Goal: Task Accomplishment & Management: Manage account settings

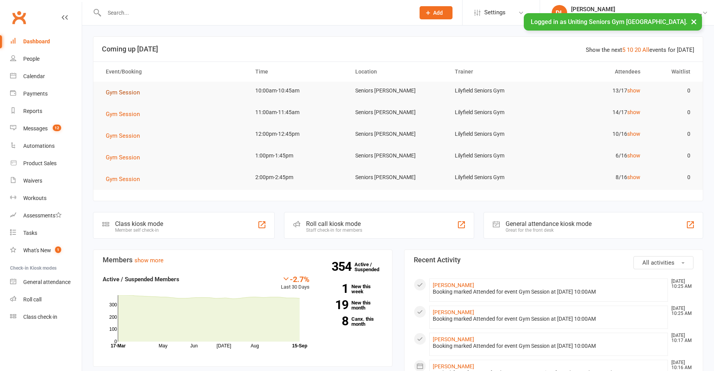
click at [126, 91] on span "Gym Session" at bounding box center [123, 92] width 34 height 7
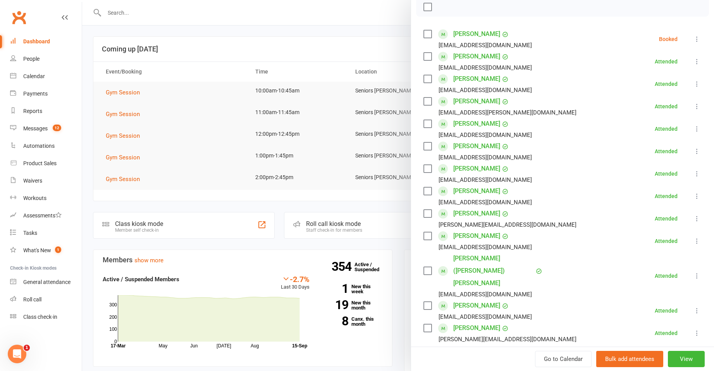
scroll to position [194, 0]
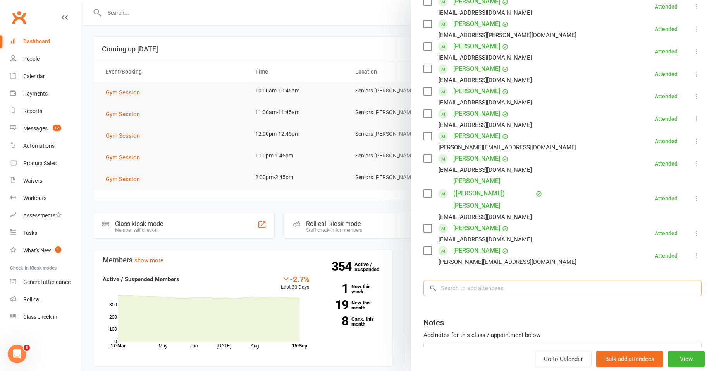
click at [538, 280] on input "search" at bounding box center [562, 288] width 278 height 16
click at [519, 280] on input "search" at bounding box center [562, 288] width 278 height 16
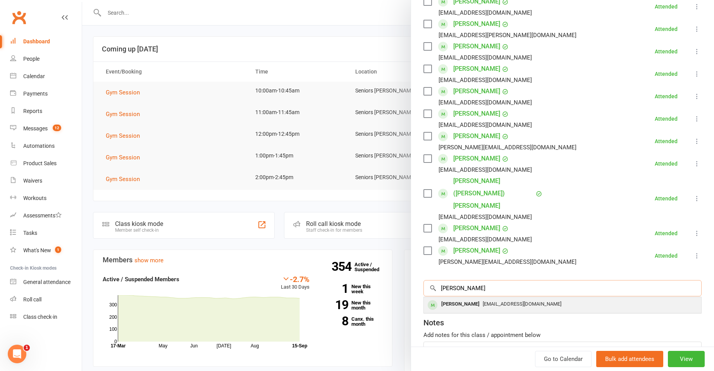
type input "vickers"
click at [528, 301] on span "margaretvickers1342@gmail.com" at bounding box center [522, 304] width 79 height 6
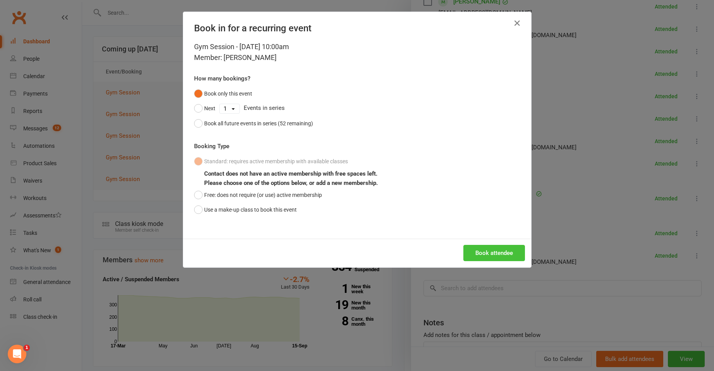
click at [501, 252] on button "Book attendee" at bounding box center [494, 253] width 62 height 16
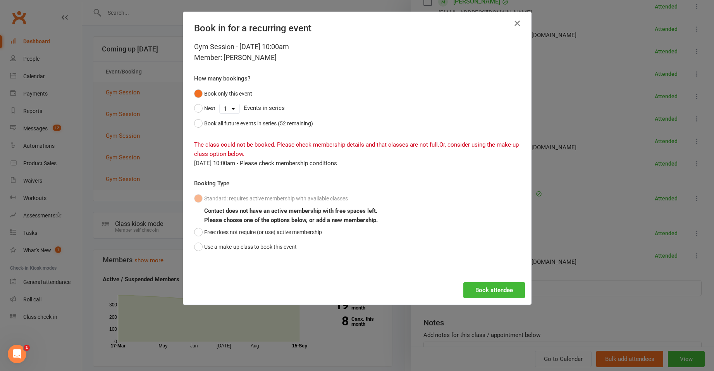
click at [518, 24] on icon "button" at bounding box center [516, 23] width 9 height 9
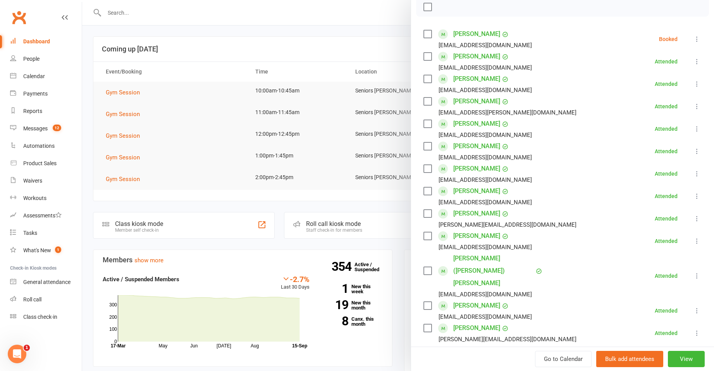
scroll to position [77, 0]
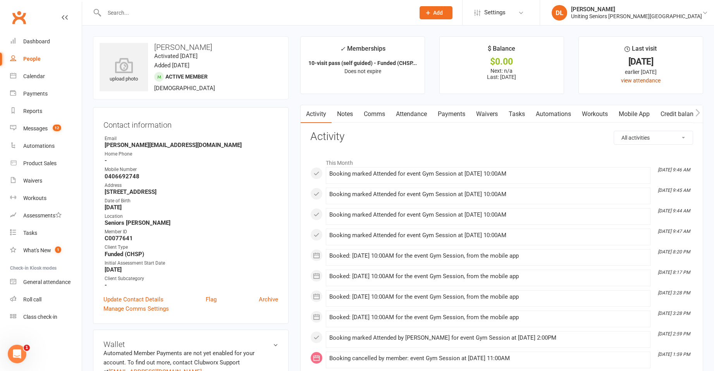
click at [640, 83] on link "view attendance" at bounding box center [641, 80] width 40 height 6
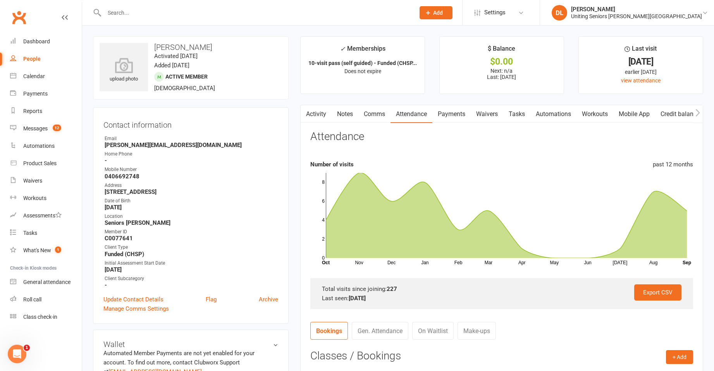
scroll to position [271, 0]
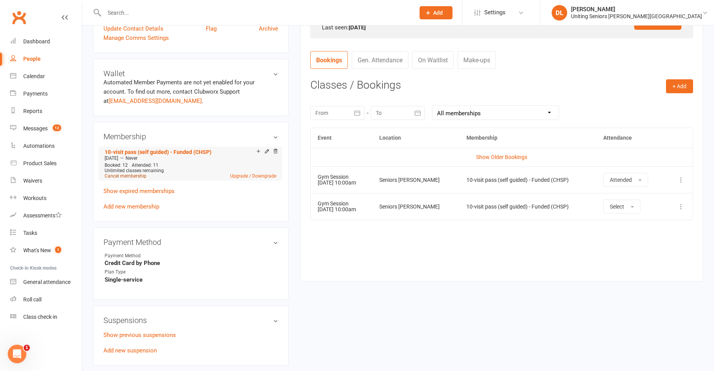
click at [137, 177] on link "Cancel membership" at bounding box center [126, 176] width 42 height 5
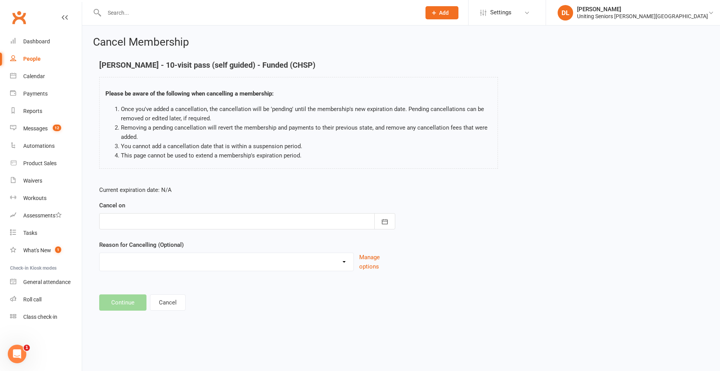
click at [184, 217] on div at bounding box center [247, 221] width 296 height 16
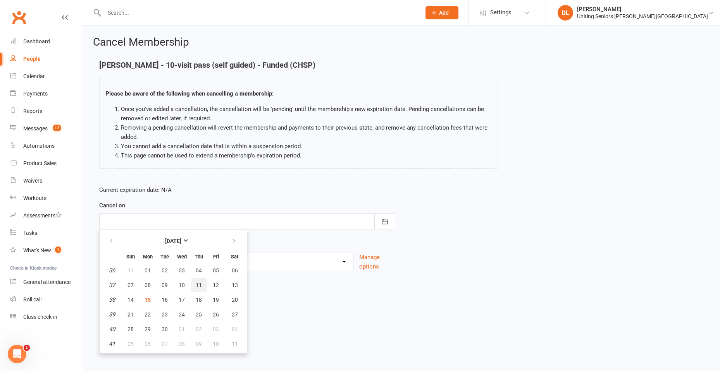
click at [199, 285] on span "11" at bounding box center [199, 285] width 6 height 6
type input "[DATE]"
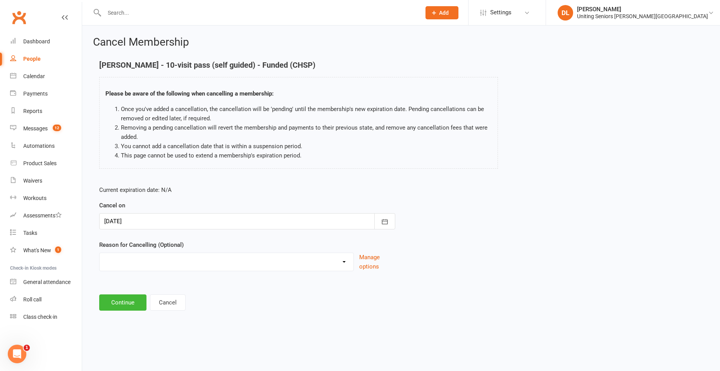
click at [231, 263] on select "Discharged End 10VP Health Holiday Injury Moving to HCP other Transition to CHS…" at bounding box center [227, 260] width 254 height 15
select select "1"
click at [100, 253] on select "Discharged End 10VP Health Holiday Injury Moving to HCP other Transition to CHS…" at bounding box center [227, 260] width 254 height 15
click at [113, 304] on button "Continue" at bounding box center [122, 303] width 47 height 16
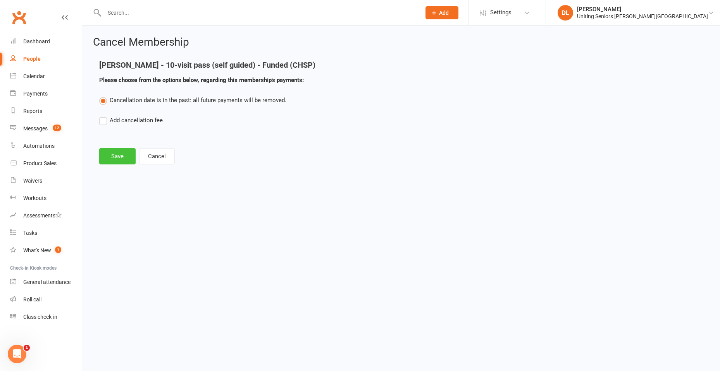
click at [120, 159] on button "Save" at bounding box center [117, 156] width 36 height 16
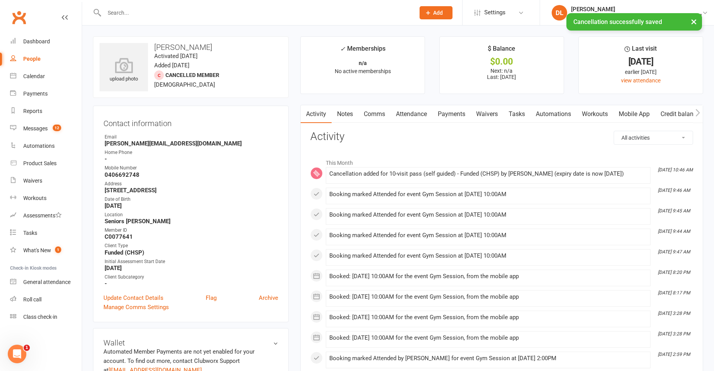
scroll to position [271, 0]
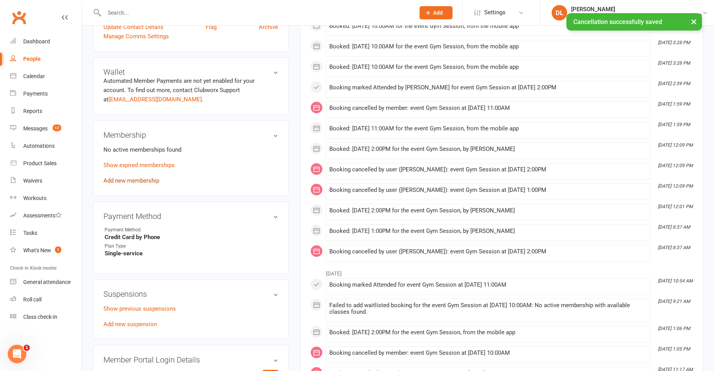
click at [139, 182] on link "Add new membership" at bounding box center [131, 180] width 56 height 7
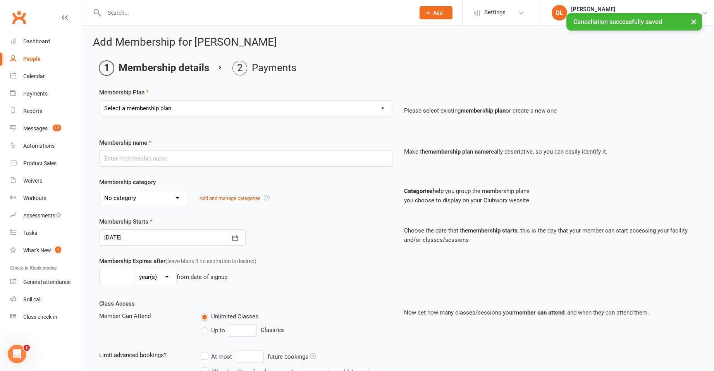
click at [181, 119] on div "Select a membership plan Create new Membership Plan Initial Assessment + Set Up…" at bounding box center [245, 113] width 305 height 27
click at [182, 115] on select "Select a membership plan Create new Membership Plan Initial Assessment + Set Up…" at bounding box center [246, 108] width 292 height 15
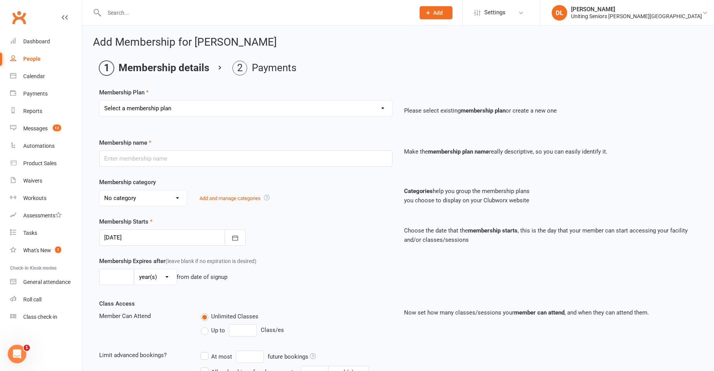
select select "6"
click at [100, 101] on select "Select a membership plan Create new Membership Plan Initial Assessment + Set Up…" at bounding box center [246, 108] width 292 height 15
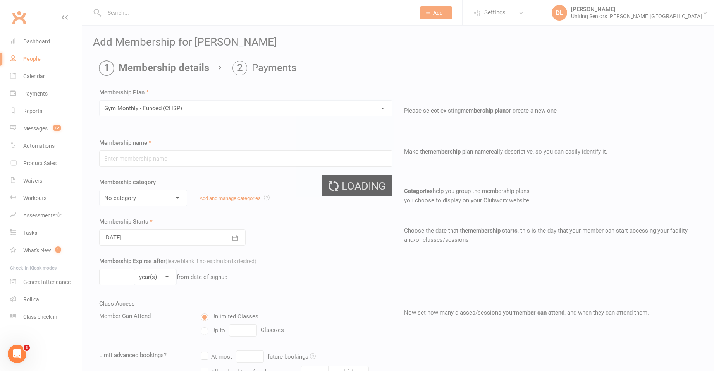
type input "Gym Monthly - Funded (CHSP)"
select select "3"
type input "0"
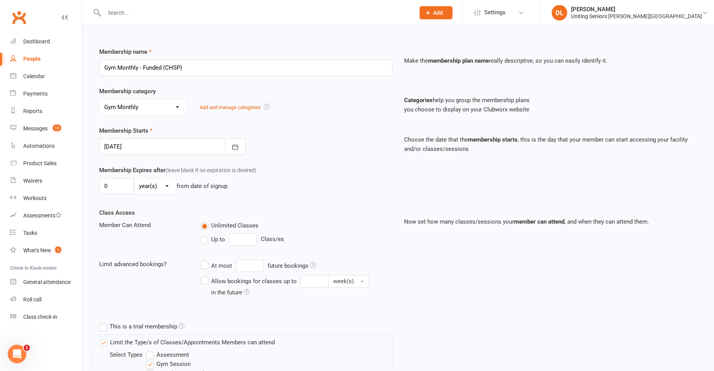
scroll to position [194, 0]
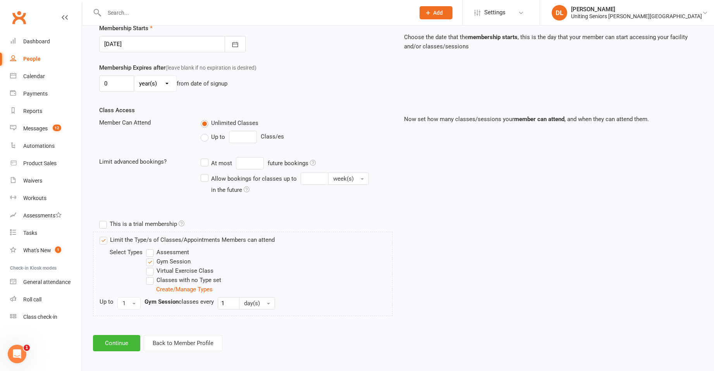
click at [122, 371] on html "Prospect Member Non-attending contact Class / event Appointment Task Membership…" at bounding box center [357, 89] width 714 height 567
click at [120, 351] on button "Continue" at bounding box center [116, 343] width 47 height 16
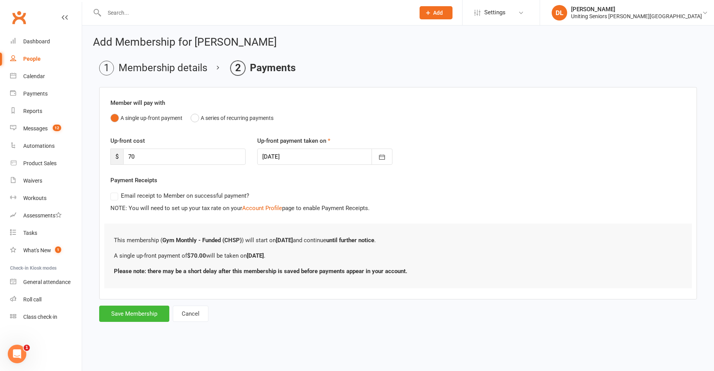
scroll to position [0, 0]
click at [142, 315] on button "Save Membership" at bounding box center [134, 314] width 70 height 16
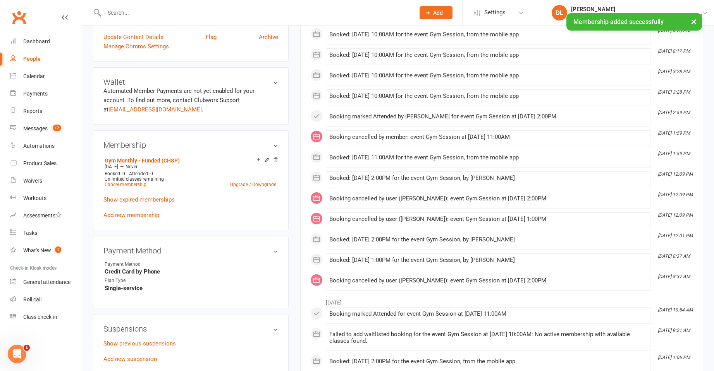
scroll to position [310, 0]
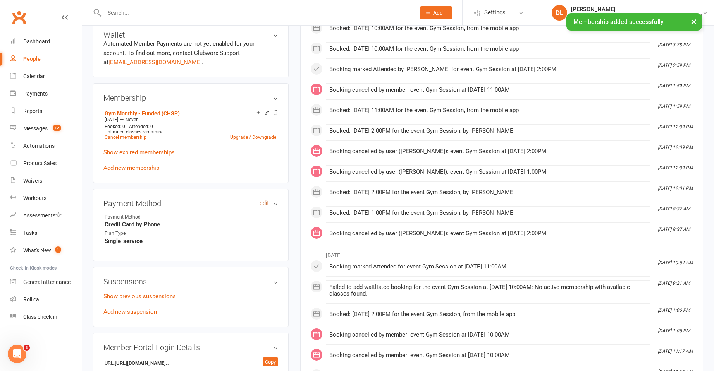
click at [264, 203] on link "edit" at bounding box center [264, 203] width 9 height 7
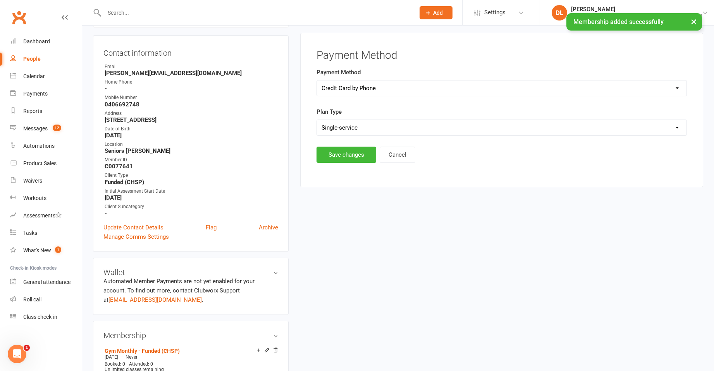
scroll to position [66, 0]
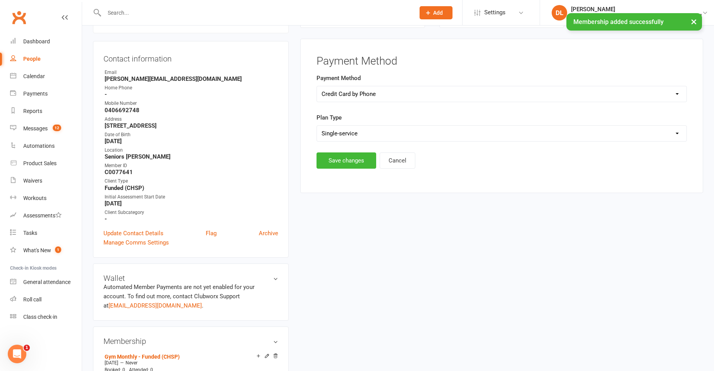
click at [361, 130] on select "Select Ongoing Single-service" at bounding box center [502, 133] width 370 height 15
select select "Ongoing"
click at [317, 126] on select "Select Ongoing Single-service" at bounding box center [502, 133] width 370 height 15
click at [334, 155] on button "Save changes" at bounding box center [346, 161] width 60 height 16
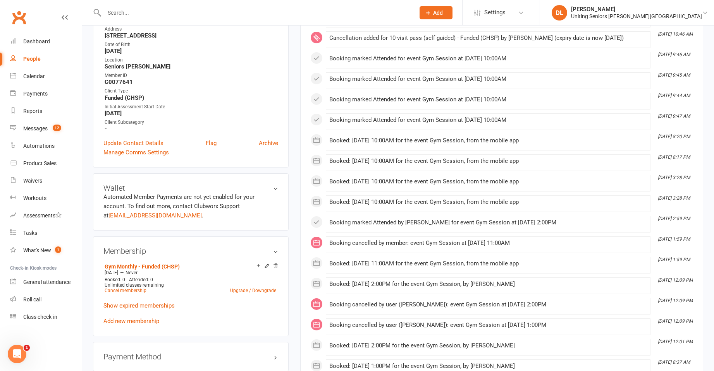
scroll to position [310, 0]
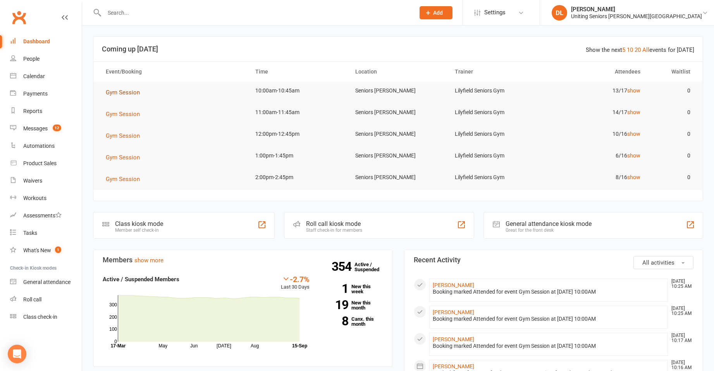
click at [138, 93] on span "Gym Session" at bounding box center [123, 92] width 34 height 7
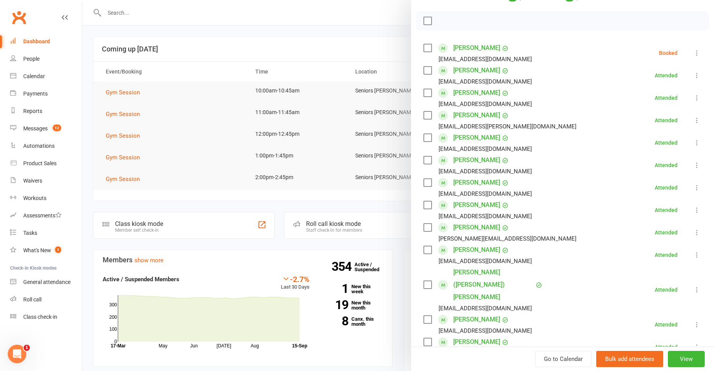
scroll to position [116, 0]
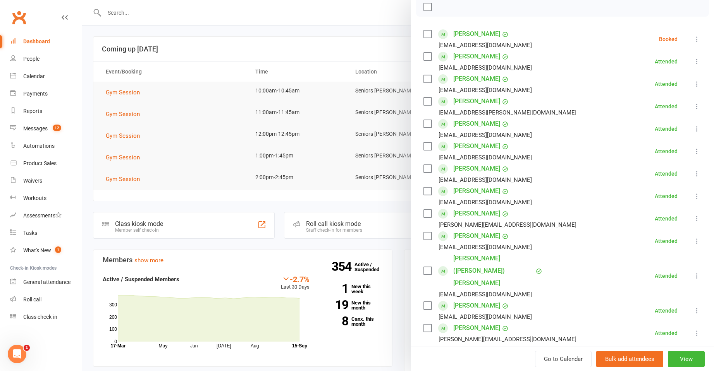
click at [285, 42] on div at bounding box center [398, 185] width 632 height 371
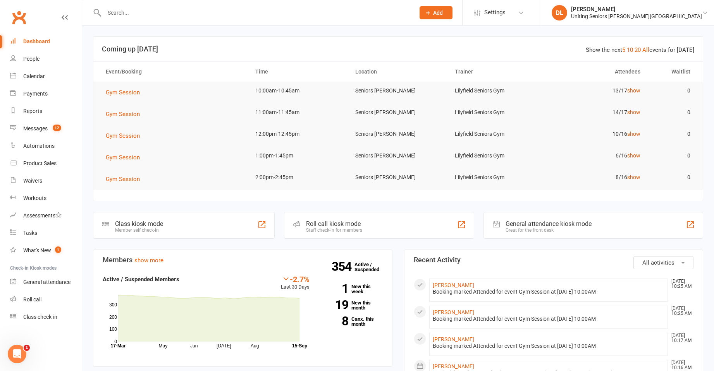
click at [231, 10] on input "text" at bounding box center [256, 12] width 308 height 11
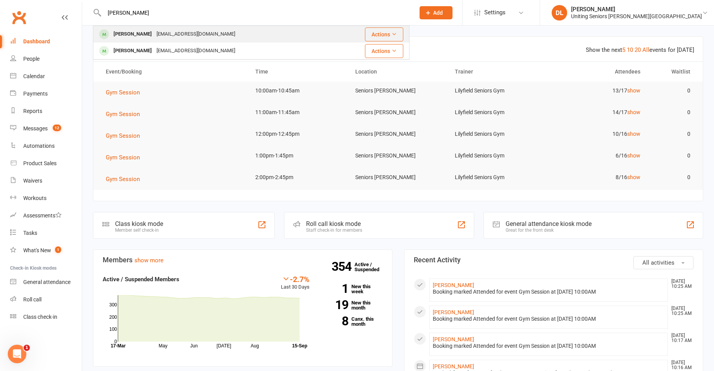
type input "vickers"
click at [213, 34] on div "margaretvickers1342@gmail.com" at bounding box center [195, 34] width 83 height 11
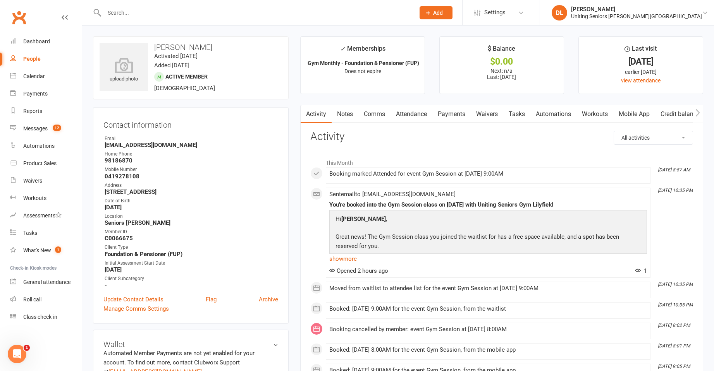
click at [416, 117] on link "Attendance" at bounding box center [411, 114] width 42 height 18
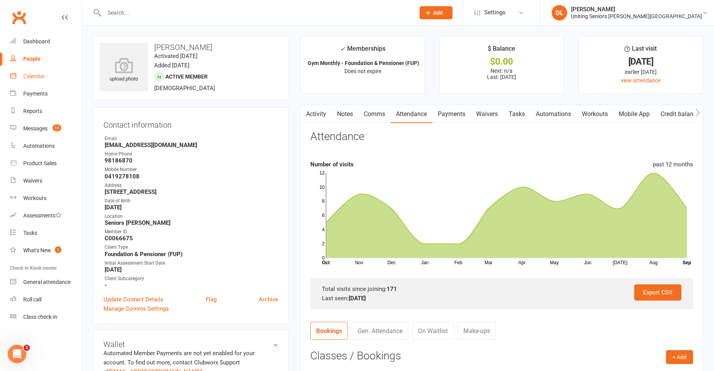
click at [38, 76] on div "Calendar" at bounding box center [34, 76] width 22 height 6
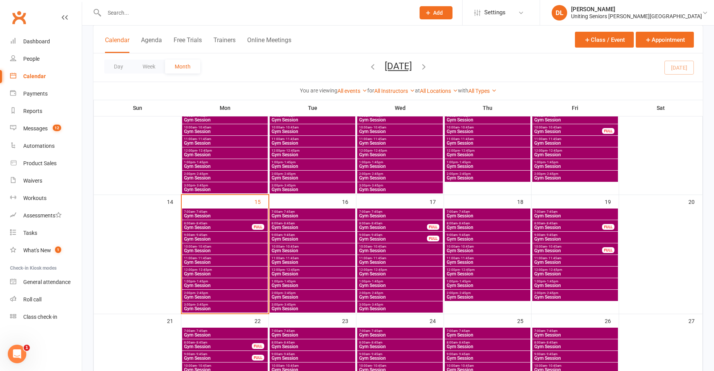
scroll to position [232, 0]
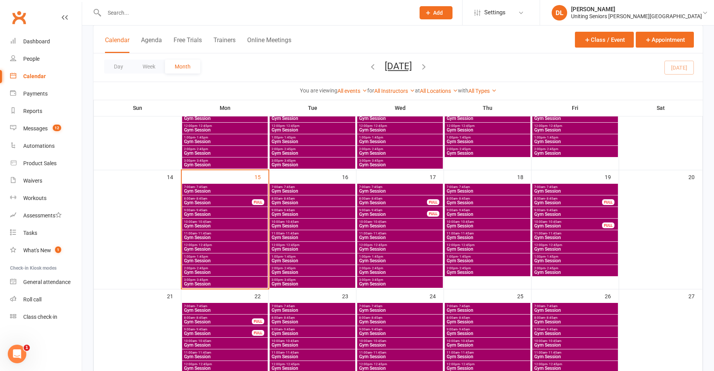
click at [215, 201] on span "Gym Session" at bounding box center [218, 203] width 69 height 5
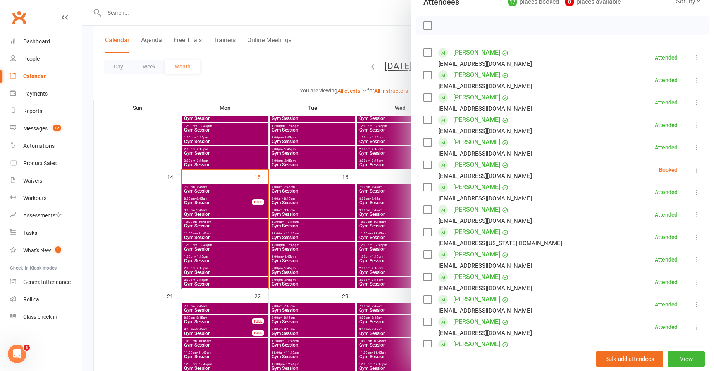
scroll to position [116, 0]
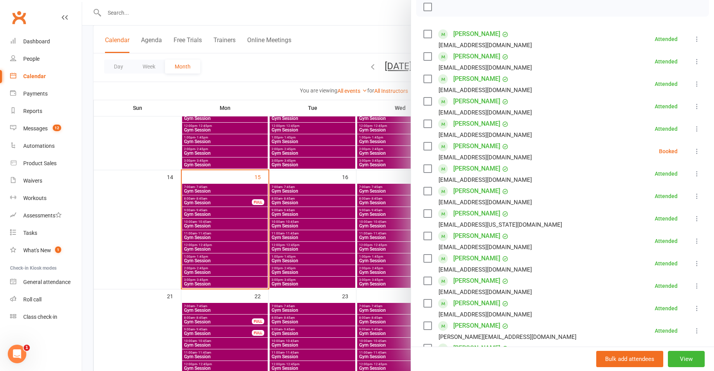
click at [693, 154] on icon at bounding box center [697, 152] width 8 height 8
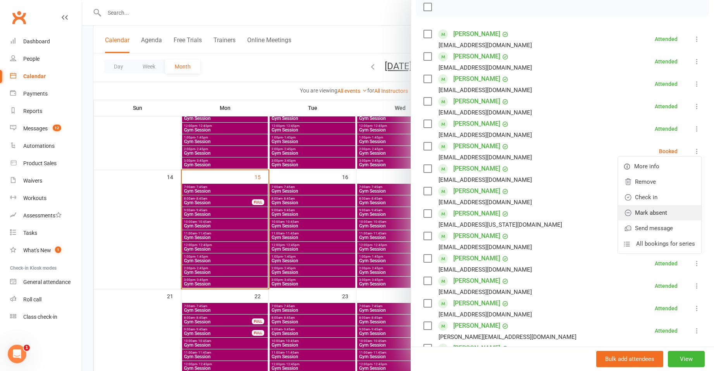
click at [671, 211] on link "Mark absent" at bounding box center [659, 212] width 83 height 15
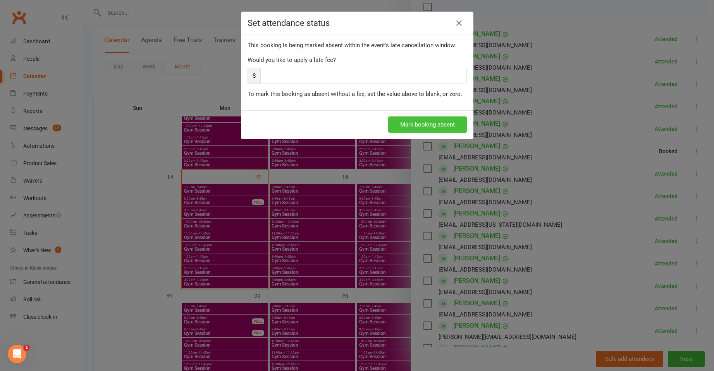
click at [424, 127] on button "Mark booking absent" at bounding box center [427, 125] width 79 height 16
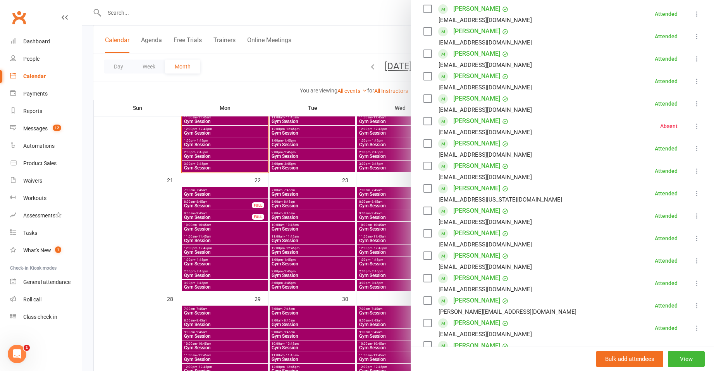
scroll to position [271, 0]
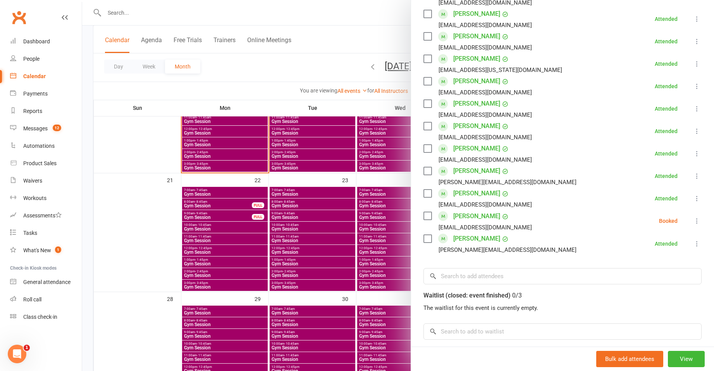
click at [676, 222] on li "Vara Whale varawhale+lilyfield@uniting.org Booked More info Remove Check in Mar…" at bounding box center [562, 221] width 278 height 22
click at [693, 220] on icon at bounding box center [697, 221] width 8 height 8
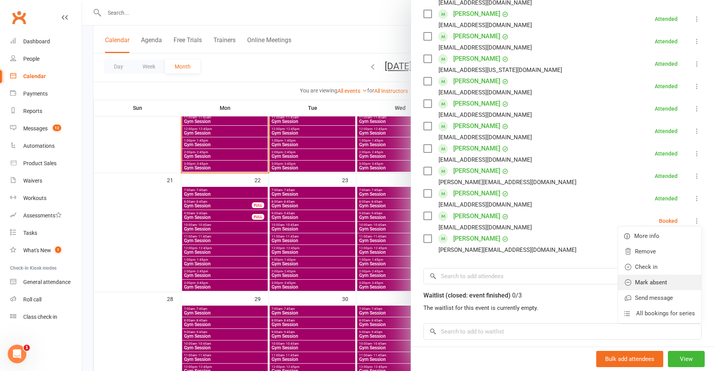
click at [671, 279] on link "Mark absent" at bounding box center [659, 282] width 83 height 15
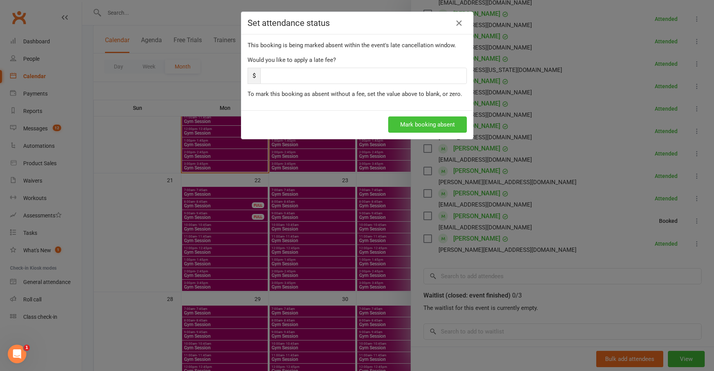
click at [420, 123] on button "Mark booking absent" at bounding box center [427, 125] width 79 height 16
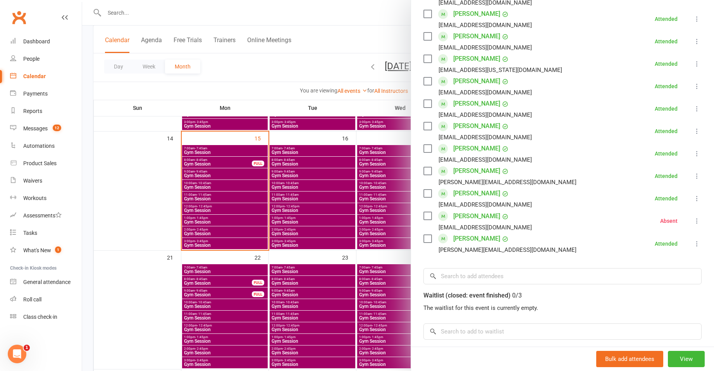
click at [218, 157] on div at bounding box center [398, 185] width 632 height 371
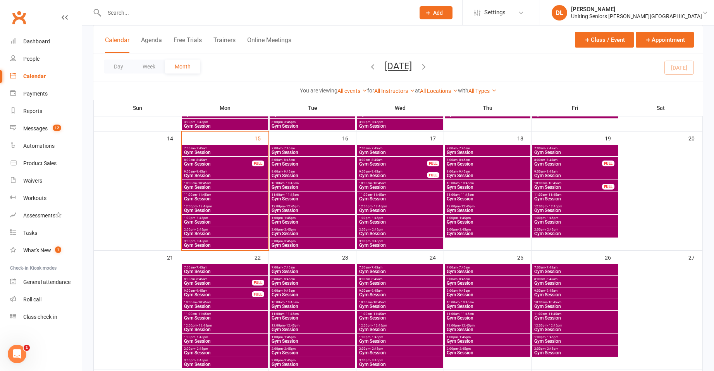
click at [220, 153] on span "Gym Session" at bounding box center [225, 152] width 83 height 5
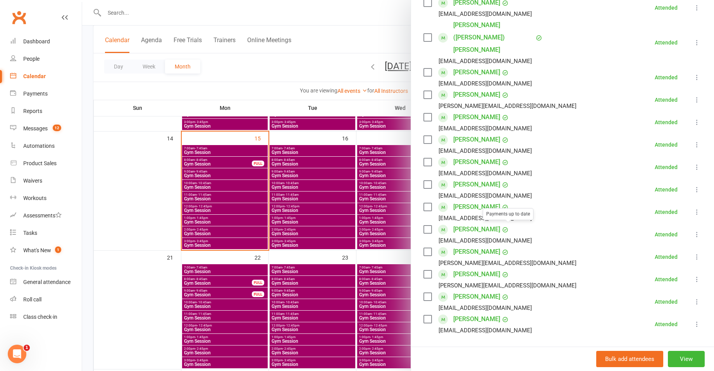
scroll to position [194, 0]
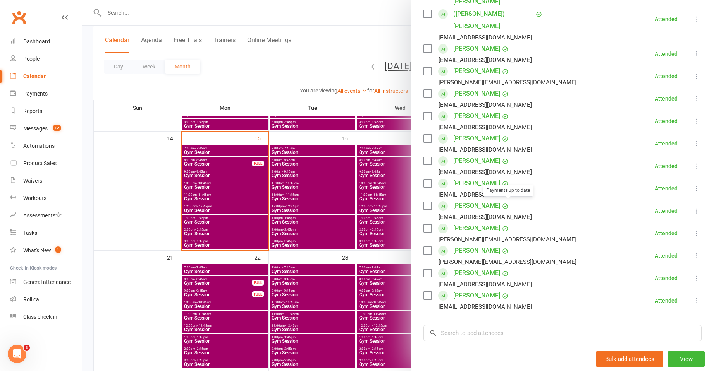
click at [306, 197] on div at bounding box center [398, 185] width 632 height 371
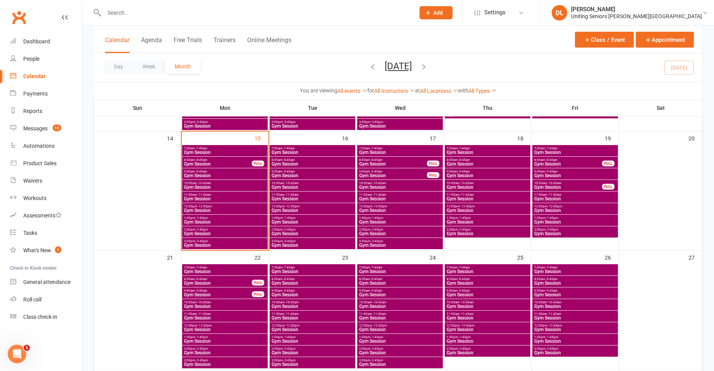
click at [213, 177] on span "Gym Session" at bounding box center [225, 176] width 83 height 5
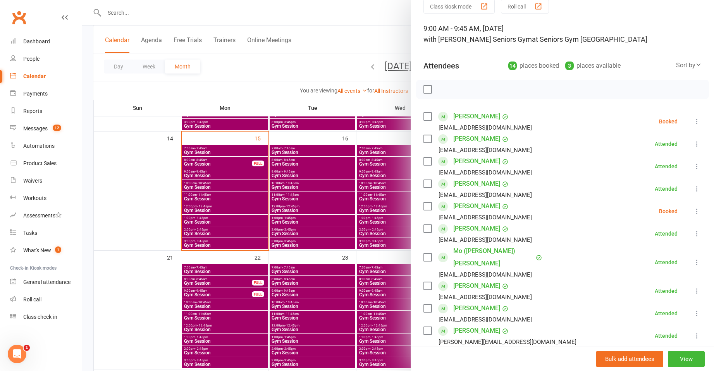
scroll to position [77, 0]
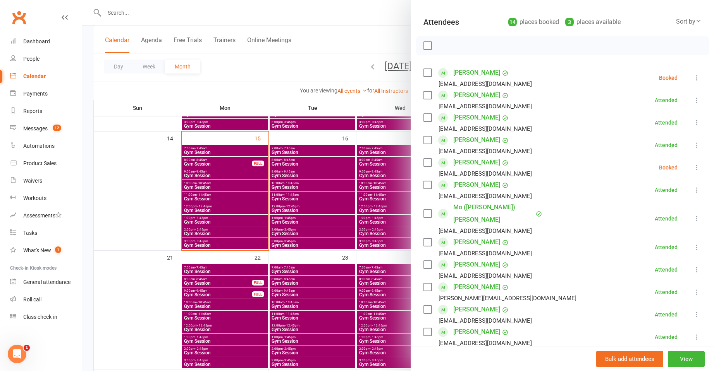
click at [693, 74] on icon at bounding box center [697, 78] width 8 height 8
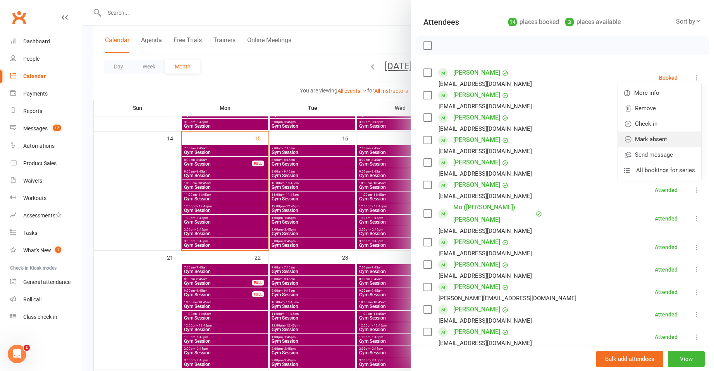
click at [668, 137] on link "Mark absent" at bounding box center [659, 139] width 83 height 15
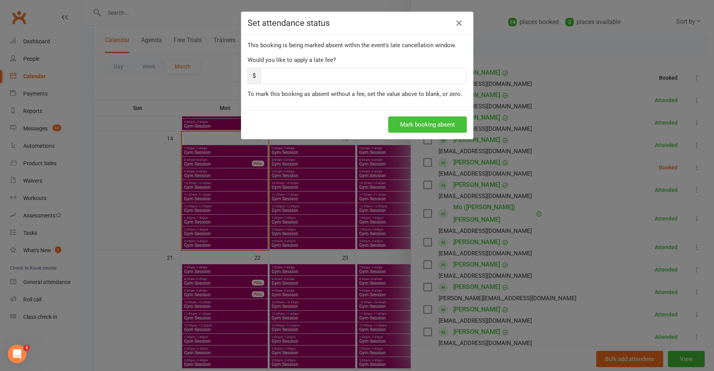
click at [439, 126] on button "Mark booking absent" at bounding box center [427, 125] width 79 height 16
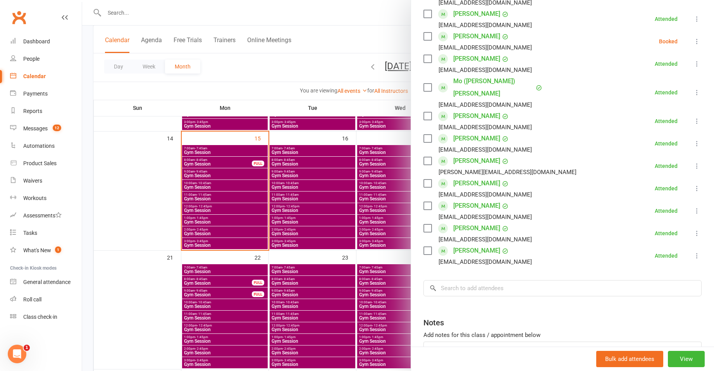
scroll to position [155, 0]
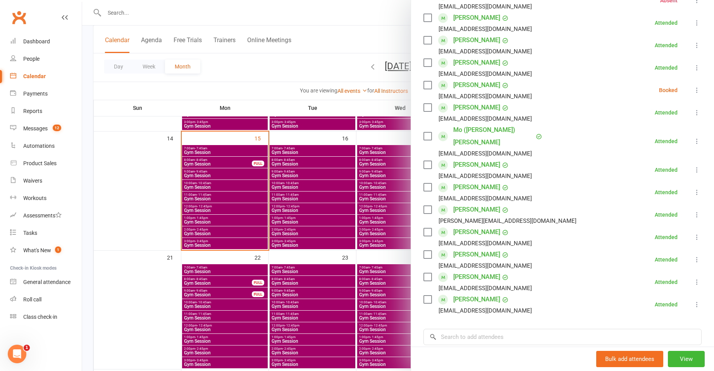
click at [692, 95] on button at bounding box center [696, 90] width 9 height 9
click at [675, 150] on link "Mark absent" at bounding box center [659, 151] width 83 height 15
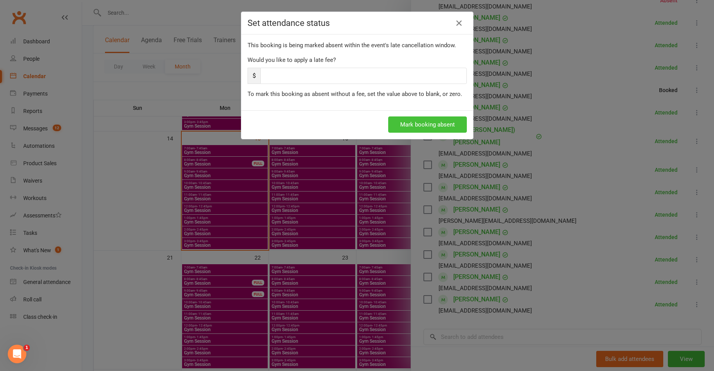
click at [420, 119] on button "Mark booking absent" at bounding box center [427, 125] width 79 height 16
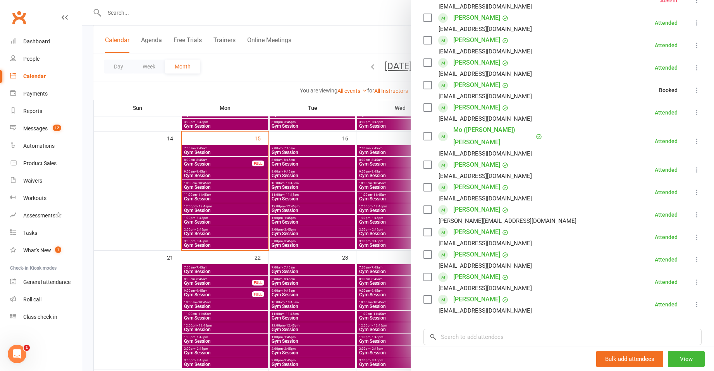
click at [219, 195] on div at bounding box center [398, 185] width 632 height 371
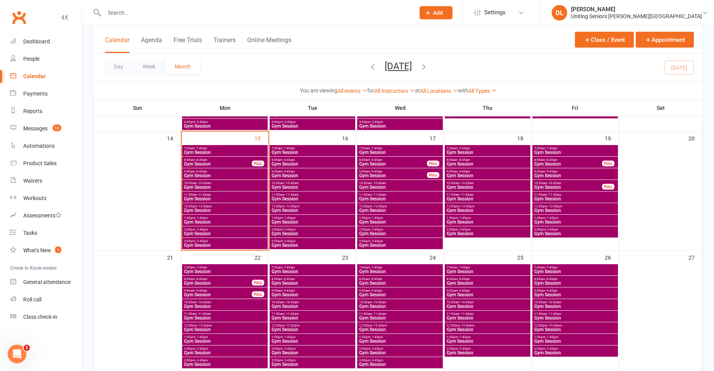
click at [218, 196] on span "11:00am - 11:45am" at bounding box center [225, 194] width 83 height 3
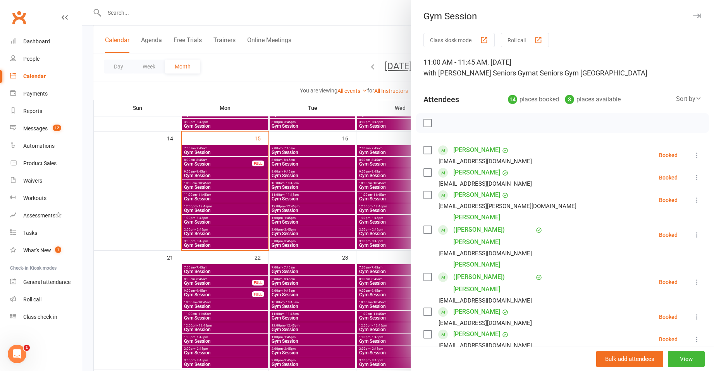
scroll to position [77, 0]
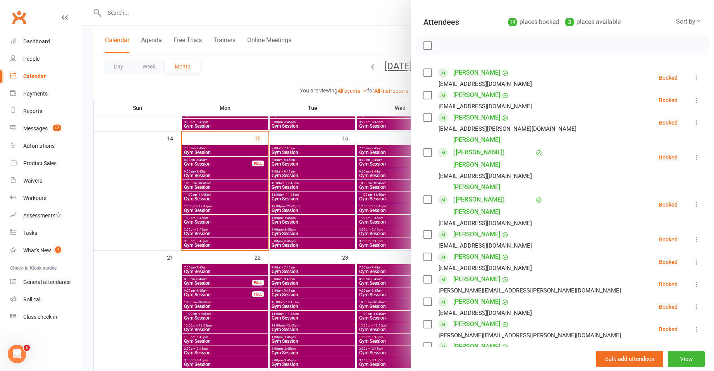
click at [213, 191] on div at bounding box center [398, 185] width 632 height 371
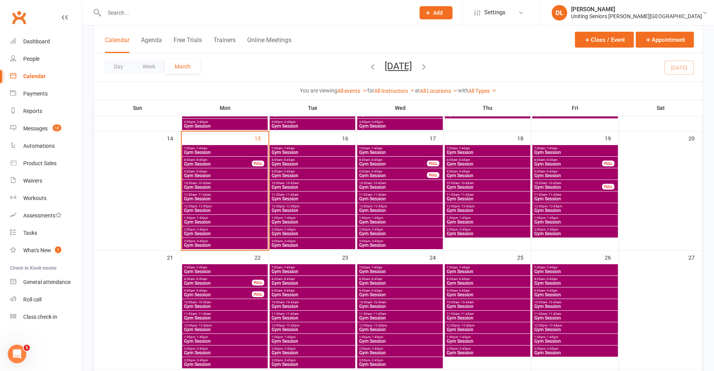
click at [225, 182] on span "10:00am - 10:45am" at bounding box center [225, 183] width 83 height 3
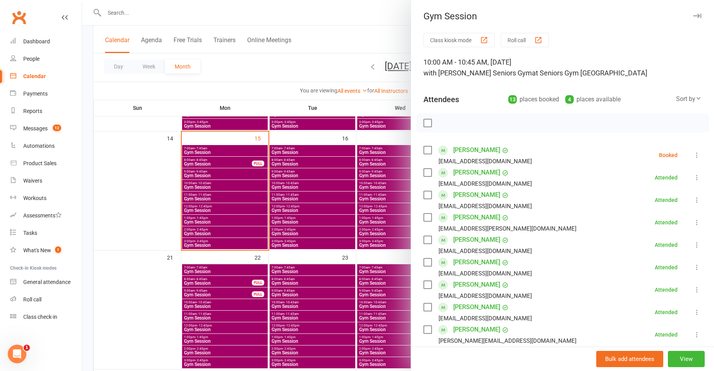
click at [456, 146] on link "Ingrid Boemmel" at bounding box center [476, 150] width 47 height 12
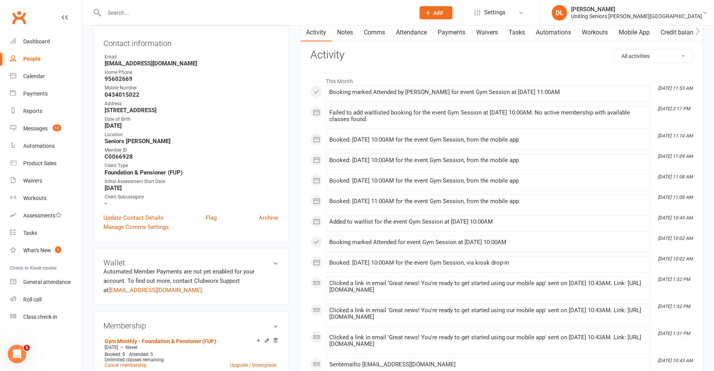
scroll to position [77, 0]
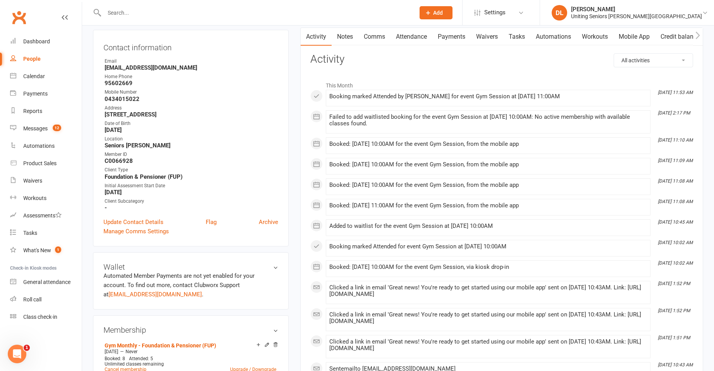
click at [416, 39] on link "Attendance" at bounding box center [411, 37] width 42 height 18
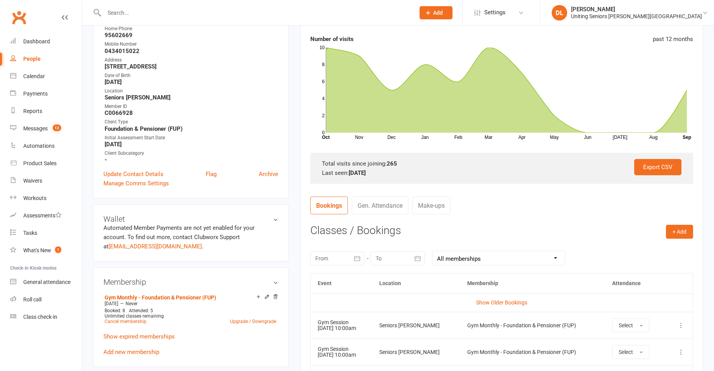
scroll to position [77, 0]
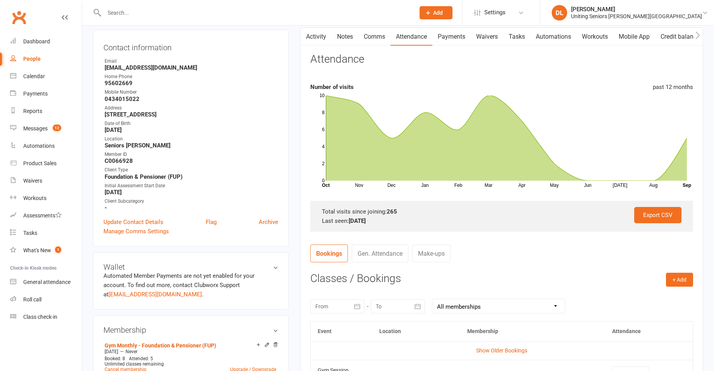
click at [309, 31] on button "button" at bounding box center [306, 36] width 10 height 17
click at [321, 41] on link "Activity" at bounding box center [316, 37] width 31 height 18
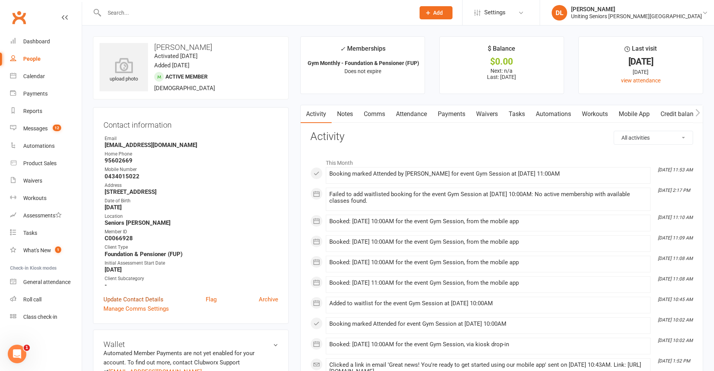
click at [141, 299] on link "Update Contact Details" at bounding box center [133, 299] width 60 height 9
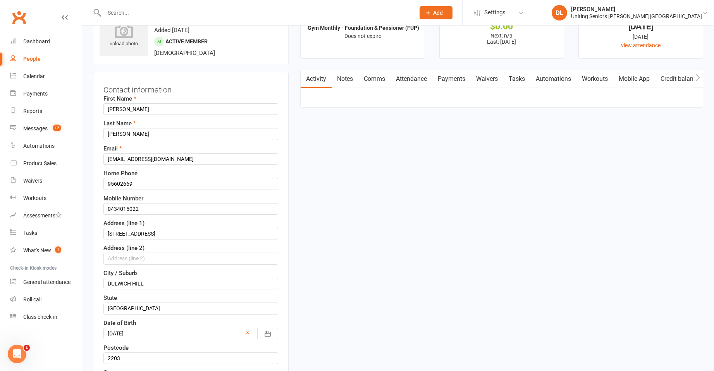
scroll to position [36, 0]
drag, startPoint x: 213, startPoint y: 181, endPoint x: 23, endPoint y: 153, distance: 191.9
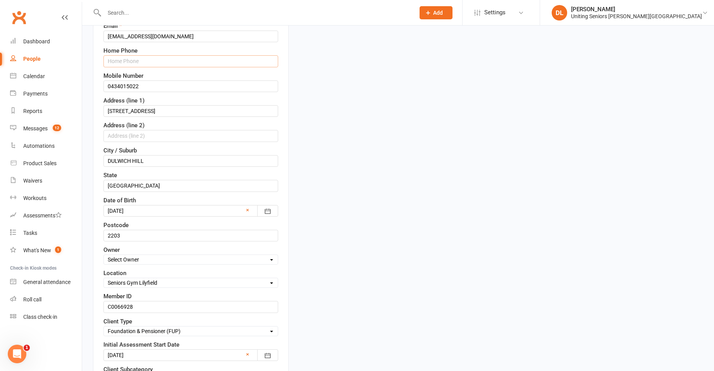
scroll to position [269, 0]
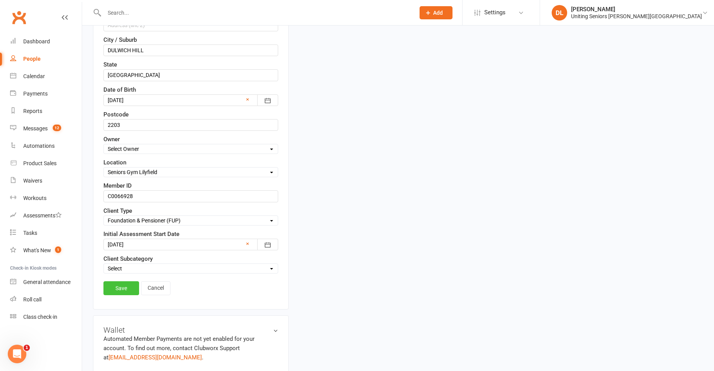
click at [126, 295] on link "Save" at bounding box center [121, 289] width 36 height 14
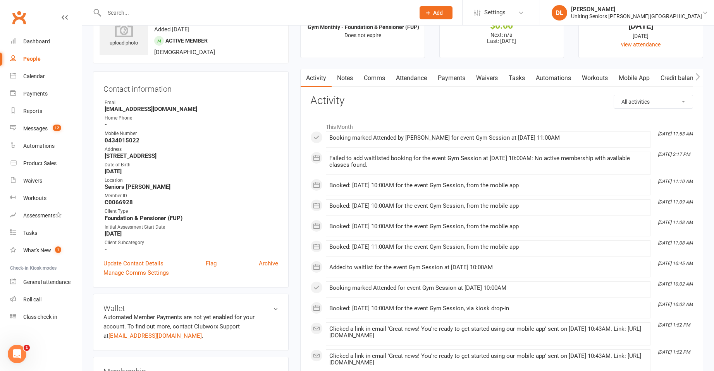
scroll to position [0, 0]
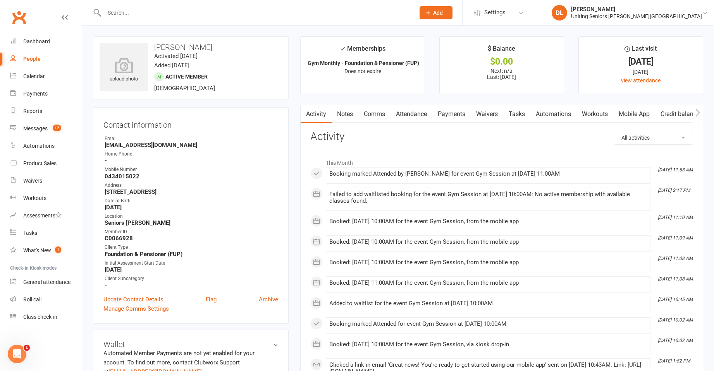
drag, startPoint x: 402, startPoint y: 108, endPoint x: 406, endPoint y: 123, distance: 15.2
click at [403, 109] on link "Attendance" at bounding box center [411, 114] width 42 height 18
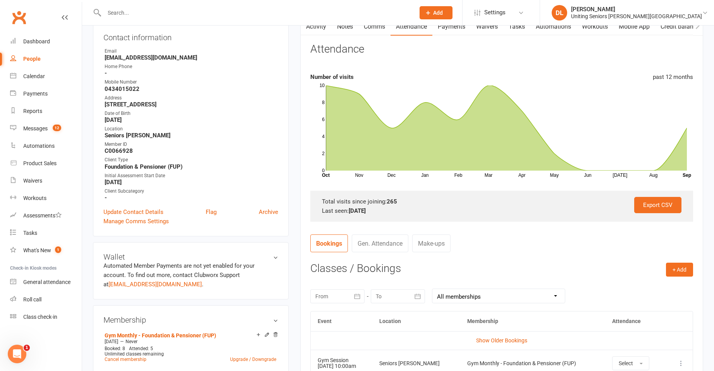
scroll to position [194, 0]
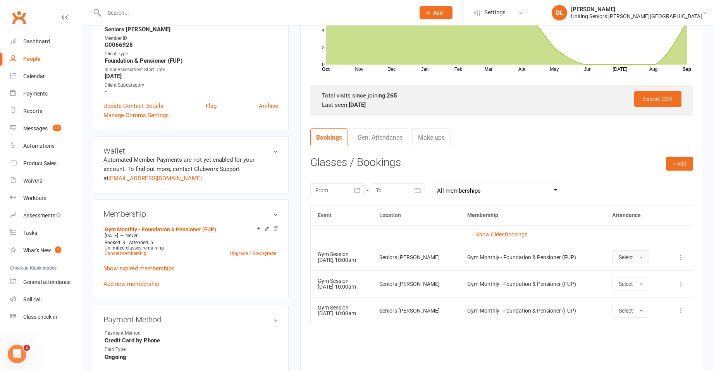
click at [622, 256] on span "Select" at bounding box center [626, 257] width 14 height 6
click at [668, 296] on link "Absent" at bounding box center [650, 290] width 77 height 15
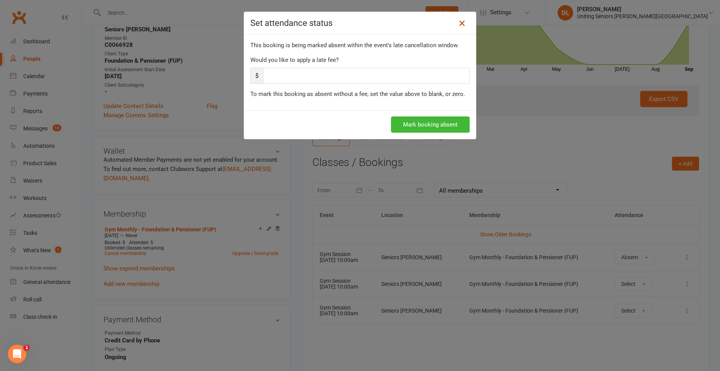
click at [458, 26] on icon at bounding box center [461, 23] width 9 height 9
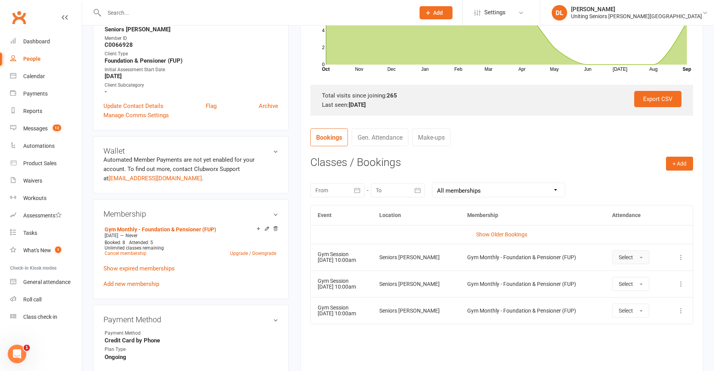
click at [629, 254] on span "Select" at bounding box center [626, 257] width 14 height 6
click at [657, 275] on link "Attended" at bounding box center [650, 274] width 77 height 15
click at [652, 260] on td "Attended" at bounding box center [632, 257] width 68 height 27
click at [647, 261] on button "Attended" at bounding box center [627, 258] width 45 height 14
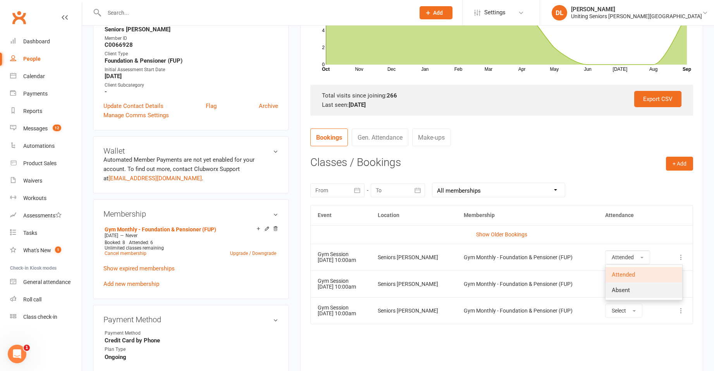
click at [637, 289] on link "Absent" at bounding box center [643, 290] width 77 height 15
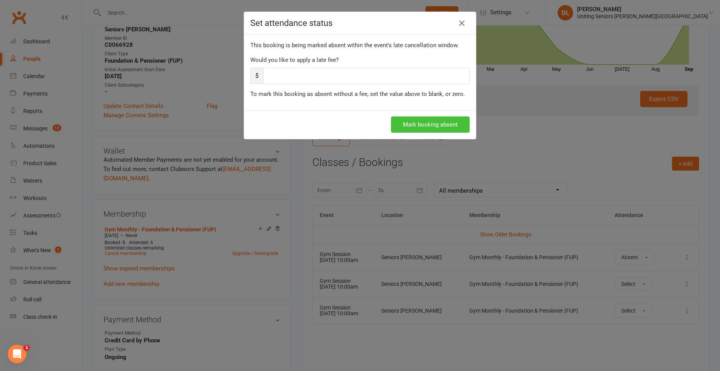
click at [420, 120] on button "Mark booking absent" at bounding box center [430, 125] width 79 height 16
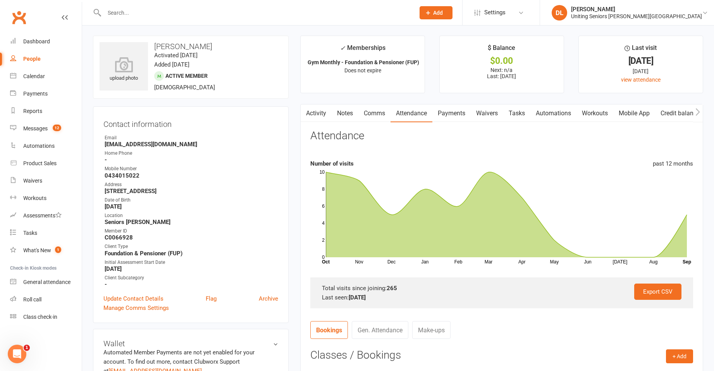
scroll to position [0, 0]
click at [161, 14] on input "text" at bounding box center [256, 12] width 308 height 11
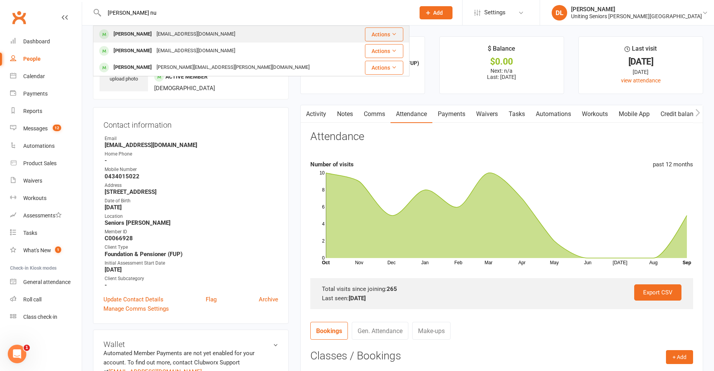
type input "wendi nu"
click at [183, 29] on div "warwick@stage2screen.com.au" at bounding box center [195, 34] width 83 height 11
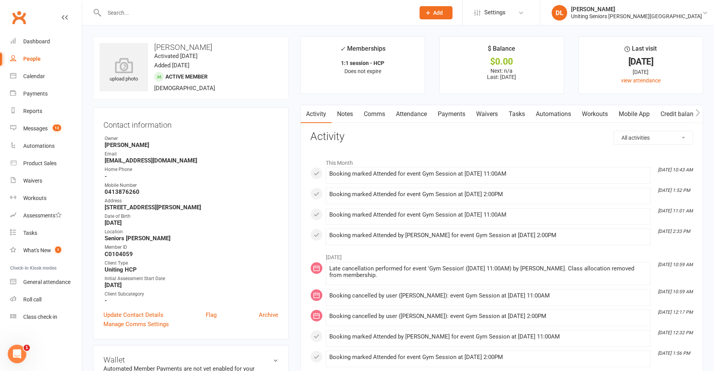
click at [403, 120] on link "Attendance" at bounding box center [411, 114] width 42 height 18
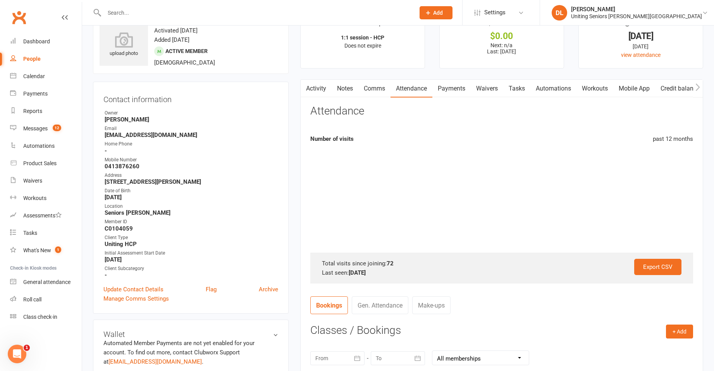
scroll to position [232, 0]
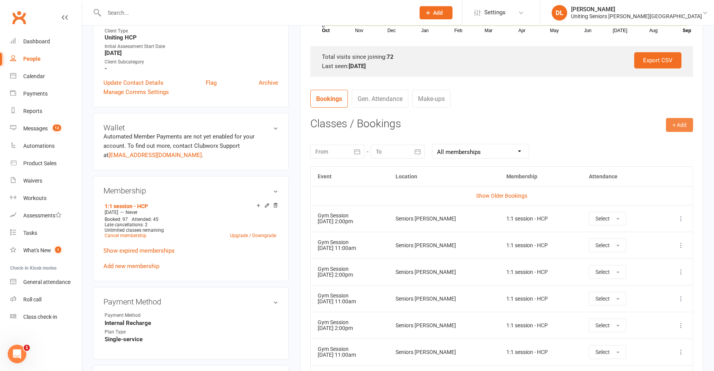
click at [684, 123] on button "+ Add" at bounding box center [679, 125] width 27 height 14
click at [661, 137] on link "Book Event" at bounding box center [654, 142] width 77 height 15
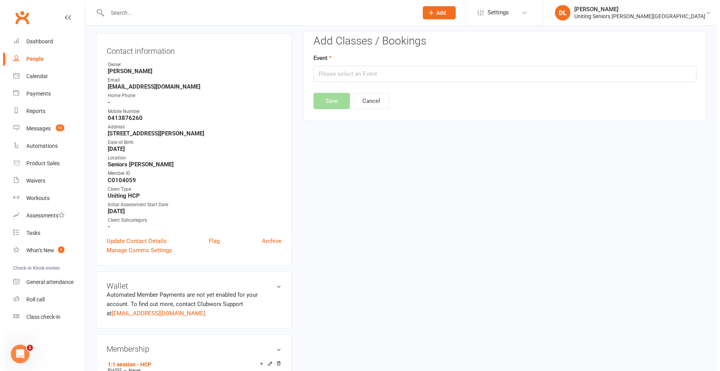
scroll to position [66, 0]
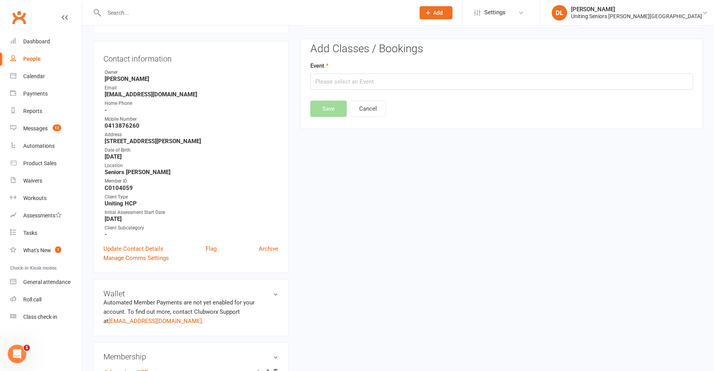
click at [448, 69] on div "Event" at bounding box center [501, 75] width 383 height 29
click at [449, 79] on input "text" at bounding box center [501, 82] width 383 height 16
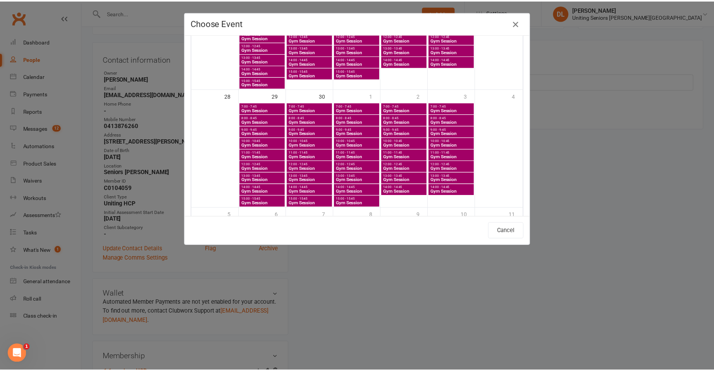
scroll to position [504, 0]
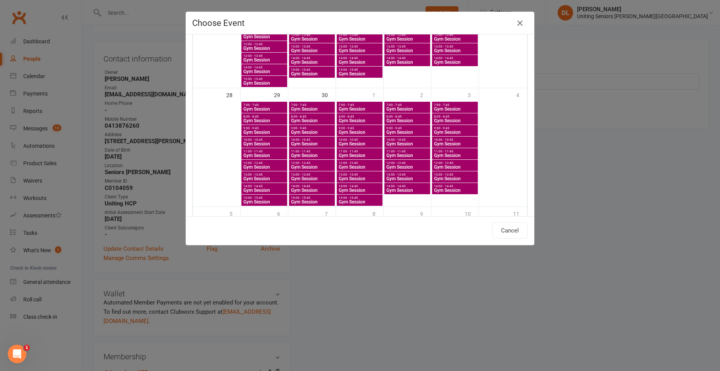
click at [262, 153] on span "11:00 - 11:45" at bounding box center [264, 151] width 43 height 3
type input "Gym Session - Sep 29, 2025 11:00:00 AM"
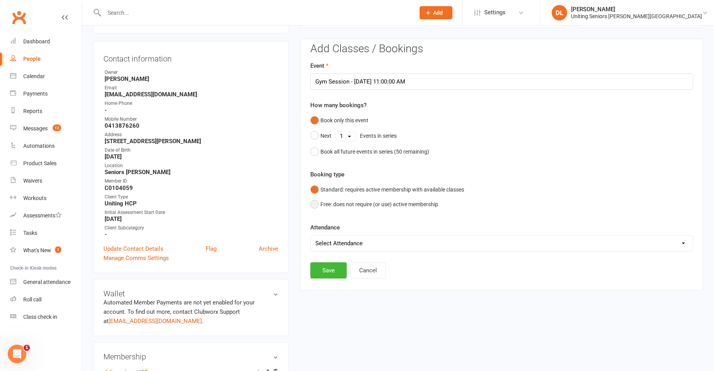
click at [368, 205] on button "Free: does not require (or use) active membership" at bounding box center [374, 204] width 128 height 15
click at [370, 192] on button "Standard: requires active membership with available classes" at bounding box center [387, 189] width 154 height 15
click at [376, 154] on div "Book all future events in series ( 50 remaining)" at bounding box center [374, 152] width 109 height 9
click at [334, 239] on button "Save" at bounding box center [328, 231] width 36 height 16
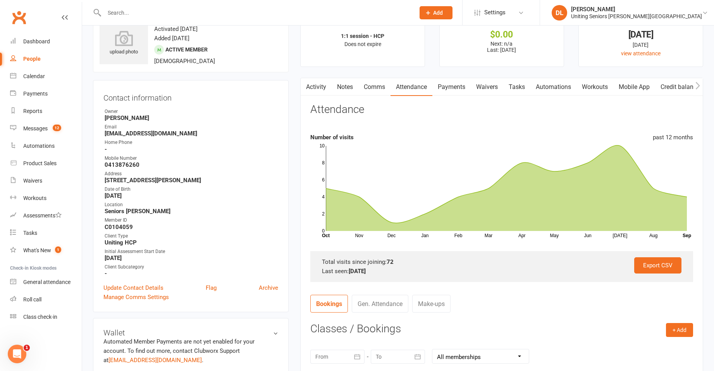
scroll to position [0, 0]
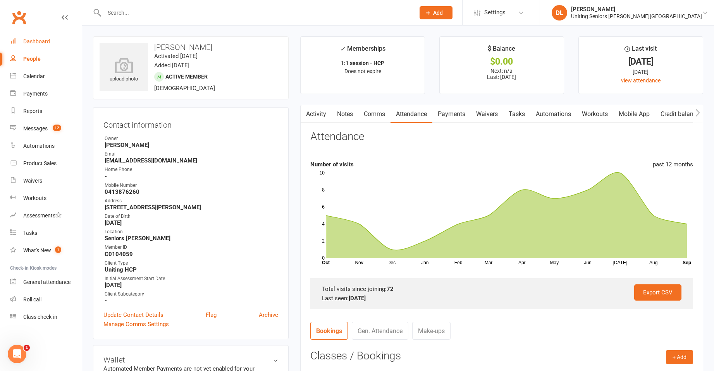
click at [41, 40] on div "Dashboard" at bounding box center [36, 41] width 27 height 6
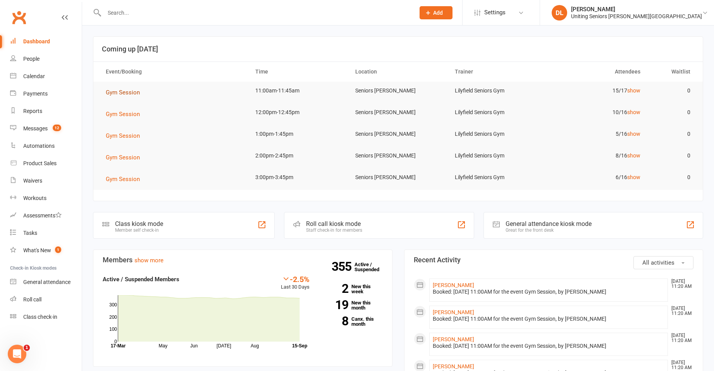
click at [125, 89] on button "Gym Session" at bounding box center [126, 92] width 40 height 9
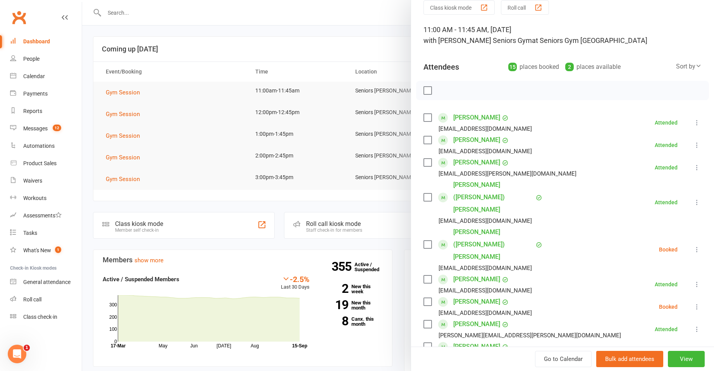
scroll to position [77, 0]
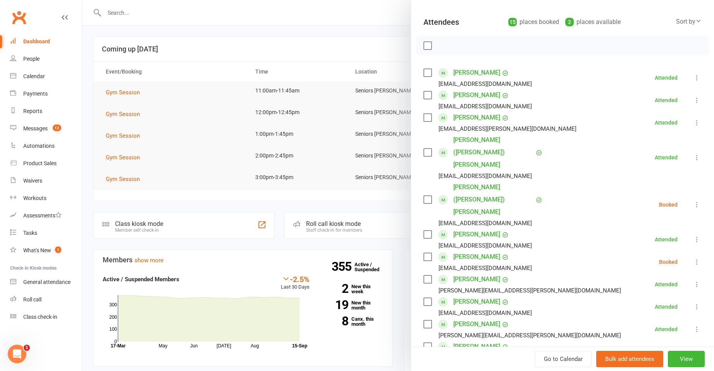
click at [693, 258] on icon at bounding box center [697, 262] width 8 height 8
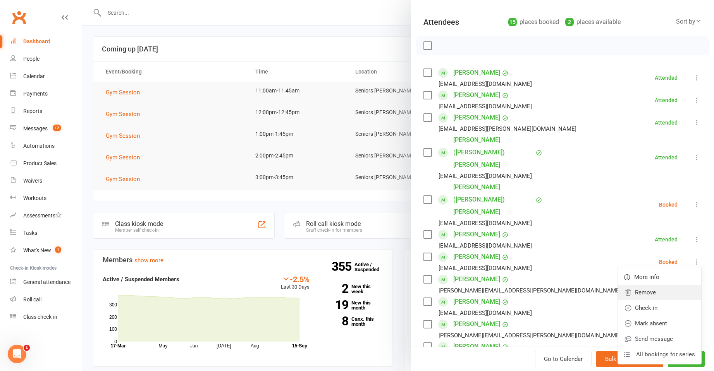
click at [655, 285] on link "Remove" at bounding box center [659, 292] width 83 height 15
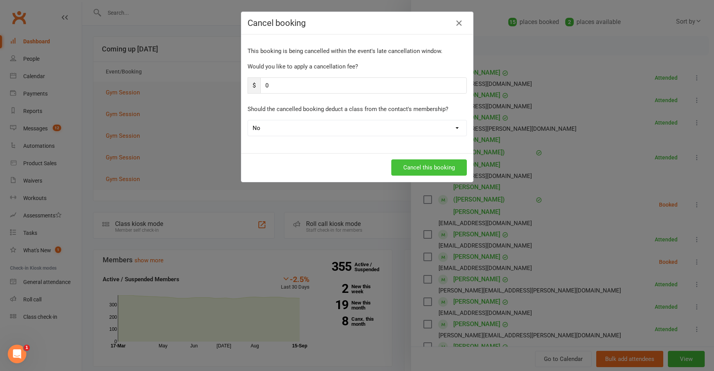
click at [433, 174] on button "Cancel this booking" at bounding box center [429, 168] width 76 height 16
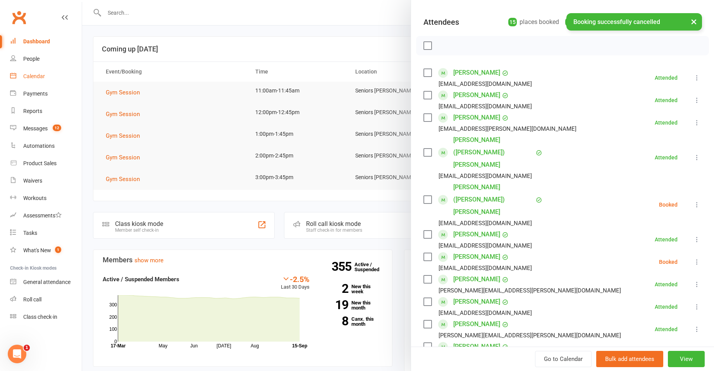
click at [21, 75] on link "Calendar" at bounding box center [46, 76] width 72 height 17
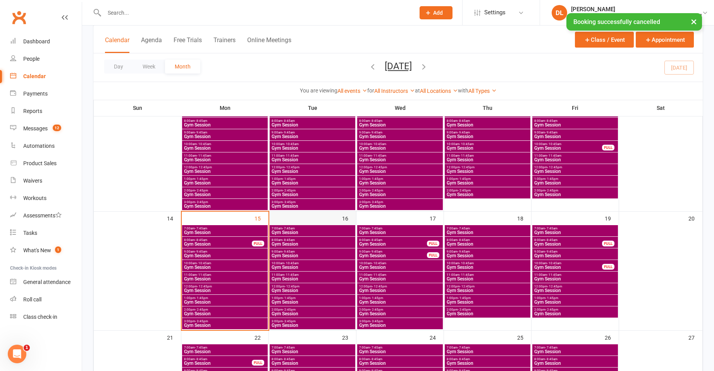
scroll to position [194, 0]
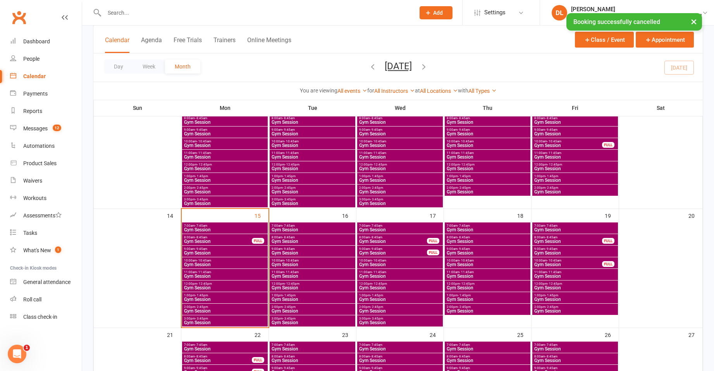
click at [198, 264] on span "Gym Session" at bounding box center [225, 265] width 83 height 5
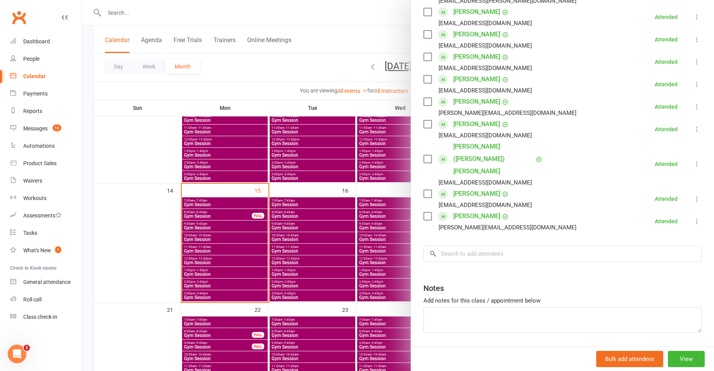
scroll to position [232, 0]
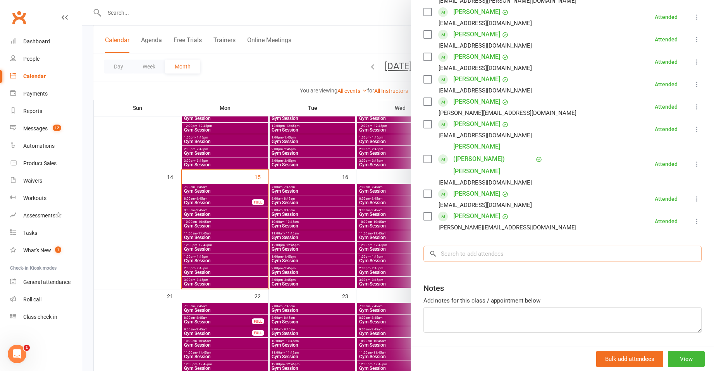
click at [536, 246] on input "search" at bounding box center [562, 254] width 278 height 16
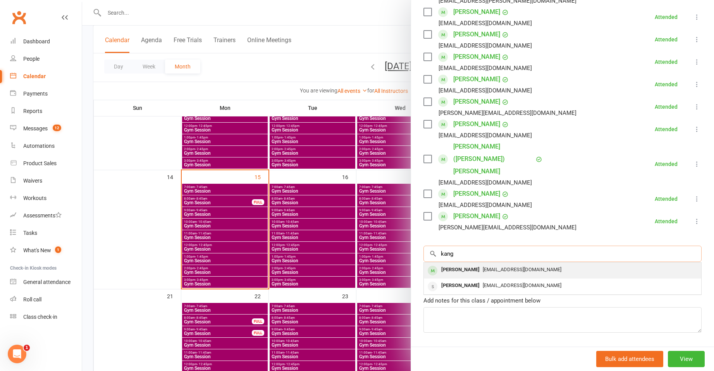
type input "kang"
click at [539, 265] on div "genevievekang@gmail.com" at bounding box center [562, 270] width 271 height 11
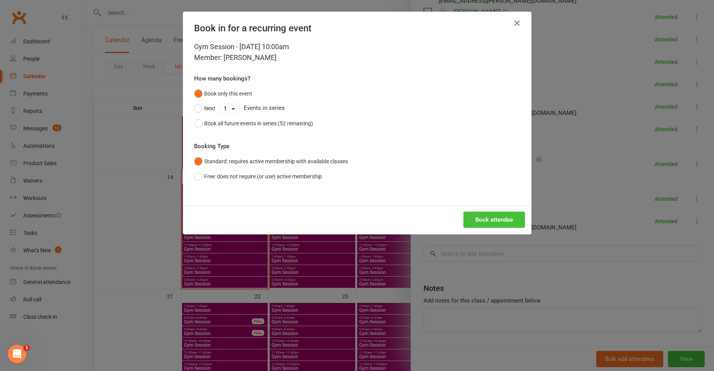
click at [500, 224] on button "Book attendee" at bounding box center [494, 220] width 62 height 16
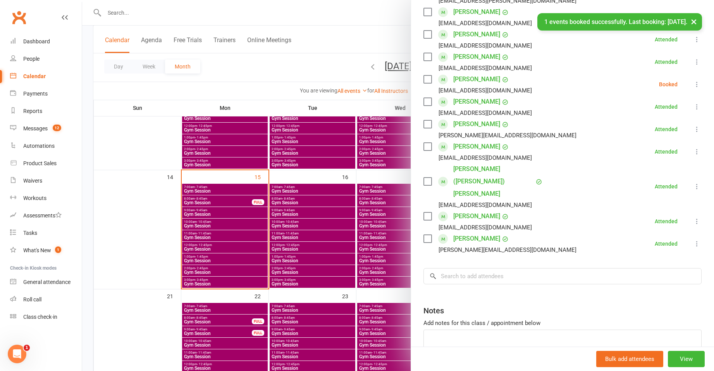
click at [690, 82] on div "Class kiosk mode Roll call 10:00 AM - 10:45 AM, Monday, September, 15, 2025 wit…" at bounding box center [562, 100] width 303 height 590
click at [693, 82] on icon at bounding box center [697, 85] width 8 height 8
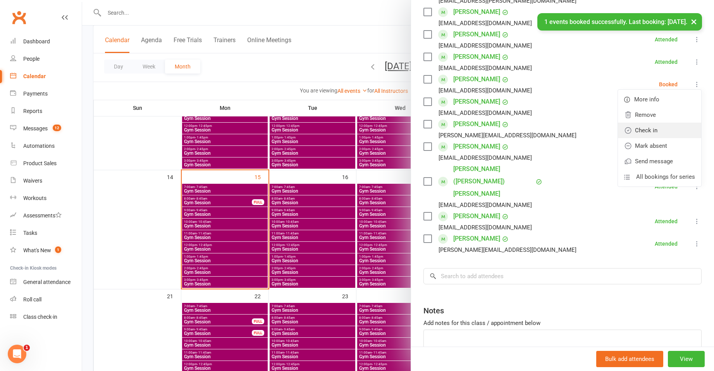
click at [672, 126] on link "Check in" at bounding box center [659, 130] width 83 height 15
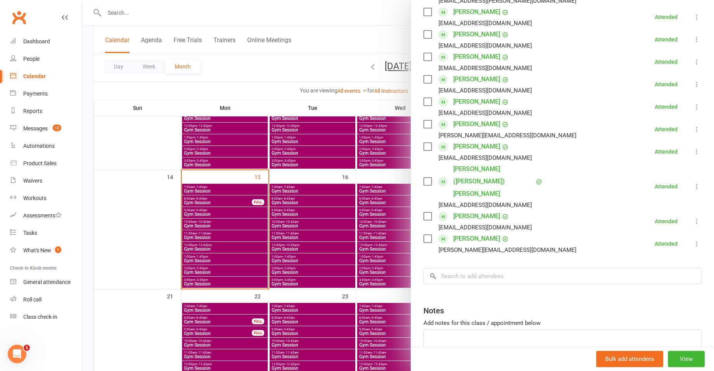
click at [140, 230] on div at bounding box center [398, 185] width 632 height 371
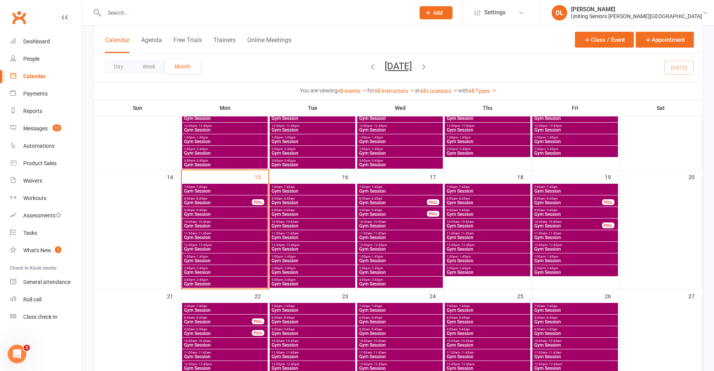
click at [224, 234] on span "11:00am - 11:45am" at bounding box center [225, 233] width 83 height 3
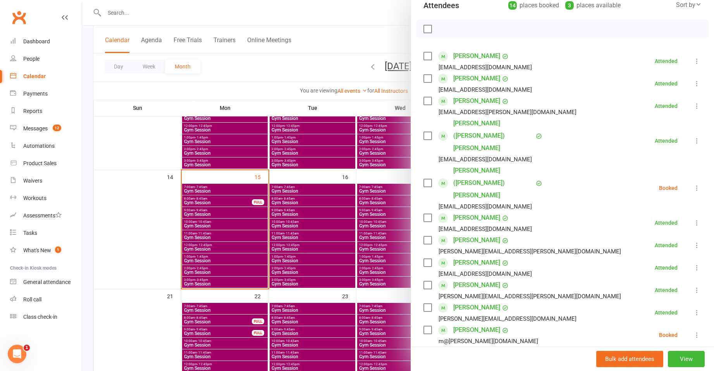
scroll to position [155, 0]
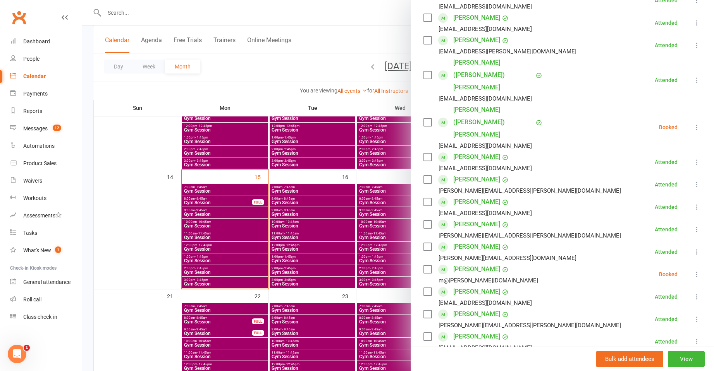
drag, startPoint x: 681, startPoint y: 94, endPoint x: 684, endPoint y: 97, distance: 4.1
click at [681, 104] on li "Patricia (Ann) Griffiths rngriffiths55@gmail.com Booked More info Remove Check …" at bounding box center [562, 127] width 278 height 47
click at [693, 124] on icon at bounding box center [697, 128] width 8 height 8
click at [658, 166] on link "Check in" at bounding box center [659, 173] width 83 height 15
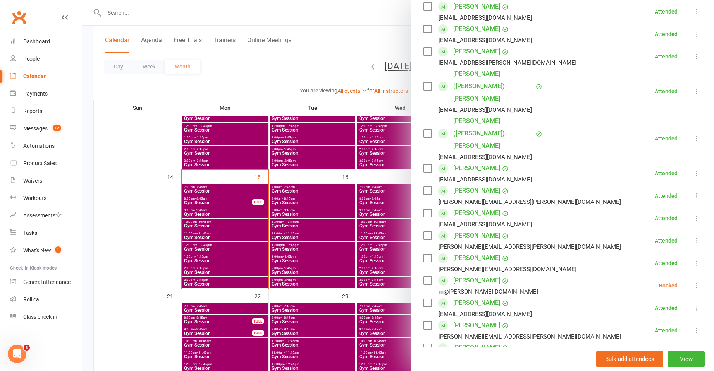
scroll to position [251, 0]
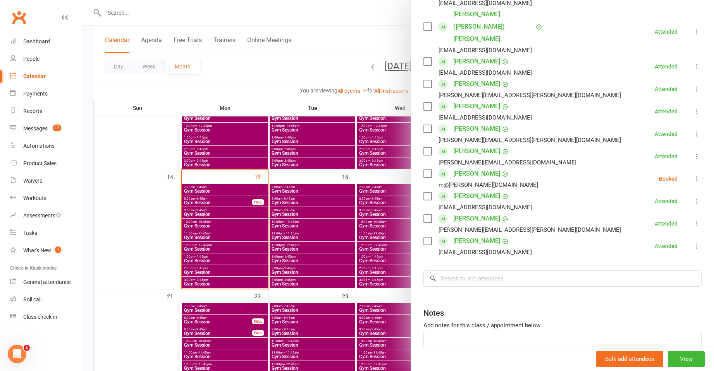
click at [263, 242] on div at bounding box center [398, 185] width 632 height 371
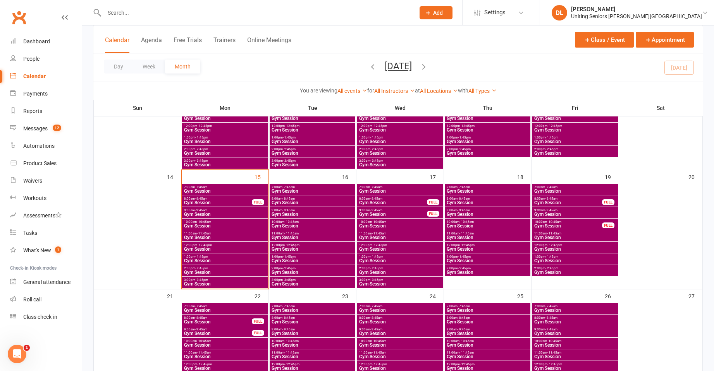
click at [253, 245] on span "12:00pm - 12:45pm" at bounding box center [225, 245] width 83 height 3
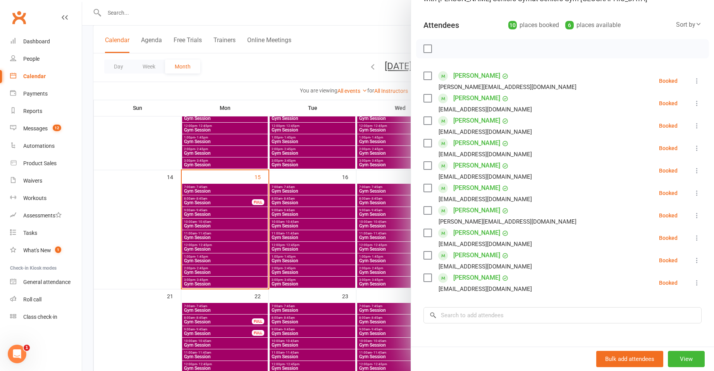
scroll to position [77, 0]
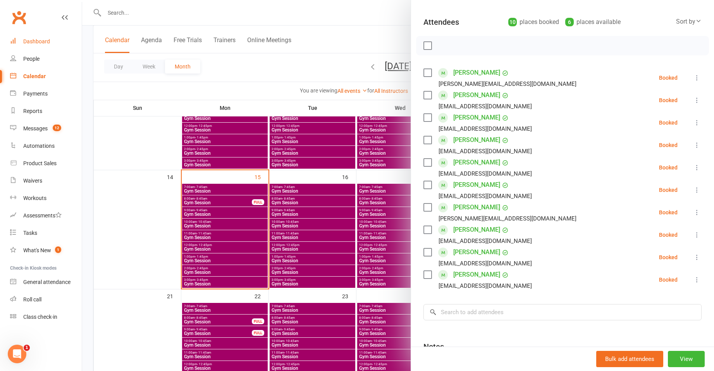
click at [45, 37] on link "Dashboard" at bounding box center [46, 41] width 72 height 17
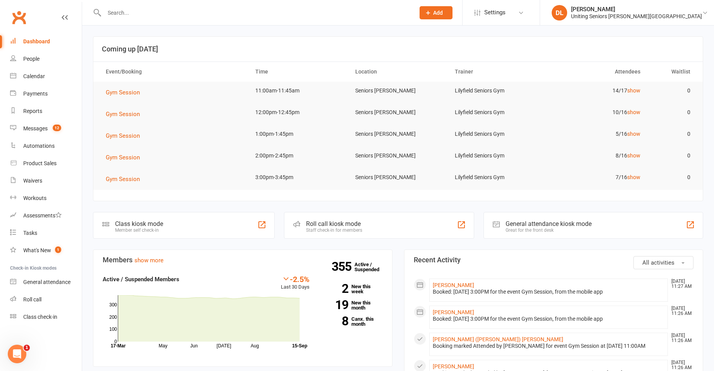
click at [155, 12] on input "text" at bounding box center [256, 12] width 308 height 11
paste input "Eleanor) Davidson"
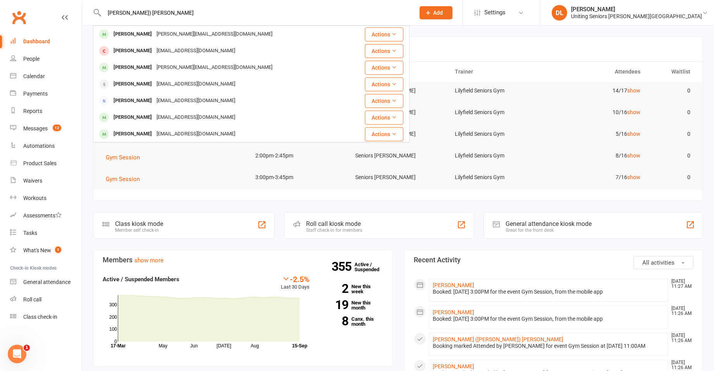
type input "Eleanor) Davidson"
click at [169, 38] on div "eleanordson@bigpond.com" at bounding box center [214, 34] width 120 height 11
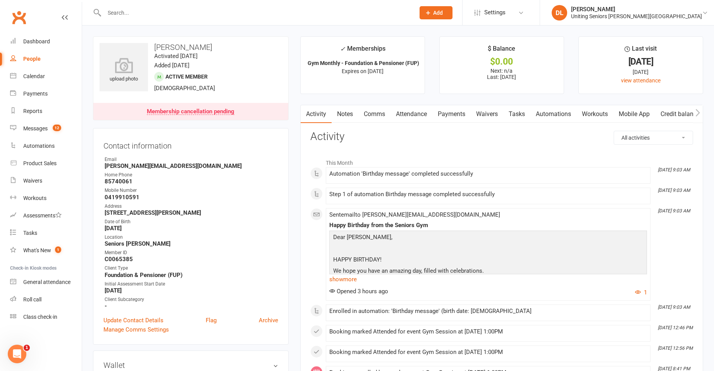
click at [421, 116] on link "Attendance" at bounding box center [411, 114] width 42 height 18
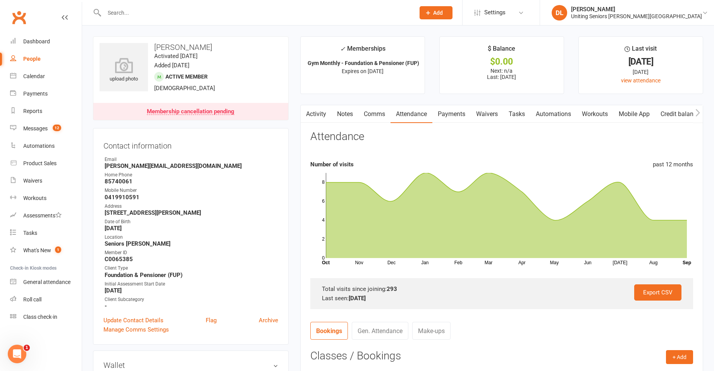
click at [314, 112] on link "Activity" at bounding box center [316, 114] width 31 height 18
